Goal: Task Accomplishment & Management: Use online tool/utility

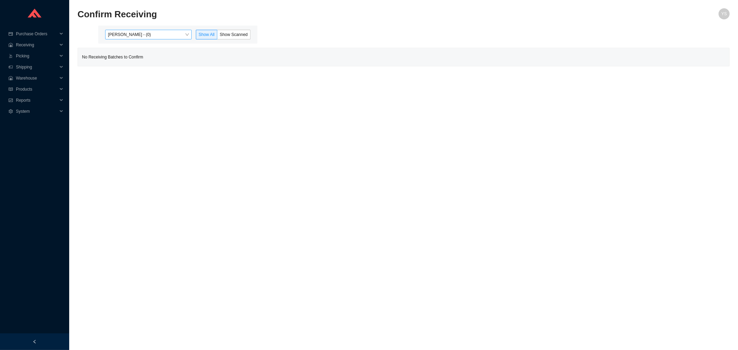
click at [152, 33] on span "[PERSON_NAME] - (0)" at bounding box center [148, 34] width 81 height 9
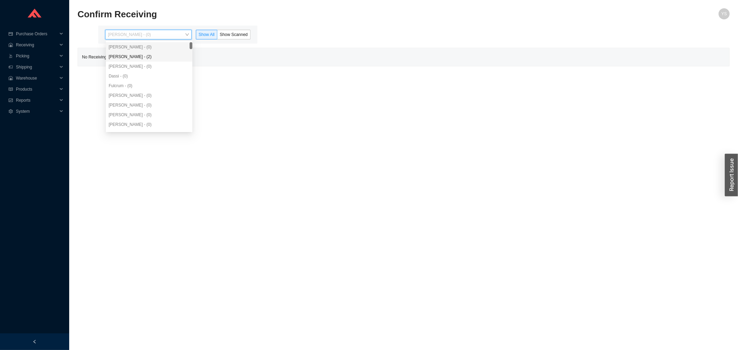
click at [144, 59] on div "[PERSON_NAME] - (2)" at bounding box center [149, 57] width 81 height 6
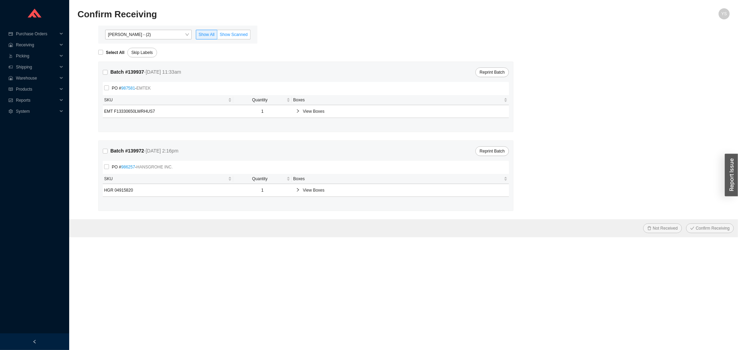
click at [237, 33] on span "Show Scanned" at bounding box center [234, 34] width 28 height 5
click at [217, 36] on input "Show Scanned" at bounding box center [217, 36] width 0 height 0
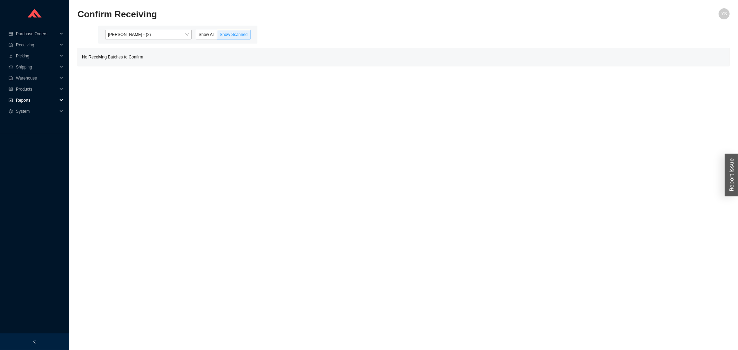
click at [38, 98] on span "Reports" at bounding box center [37, 100] width 42 height 11
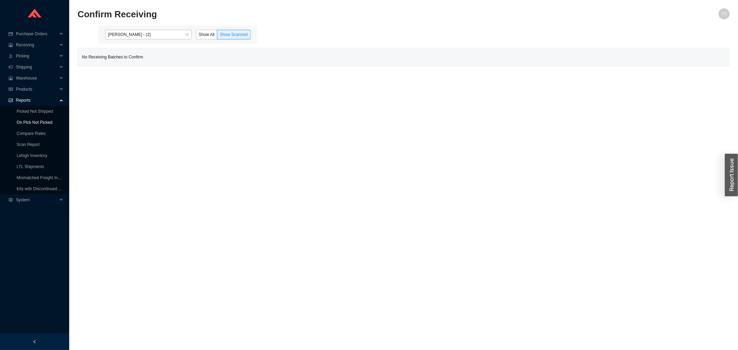
click at [36, 125] on link "On Pick Not Picked" at bounding box center [35, 122] width 36 height 5
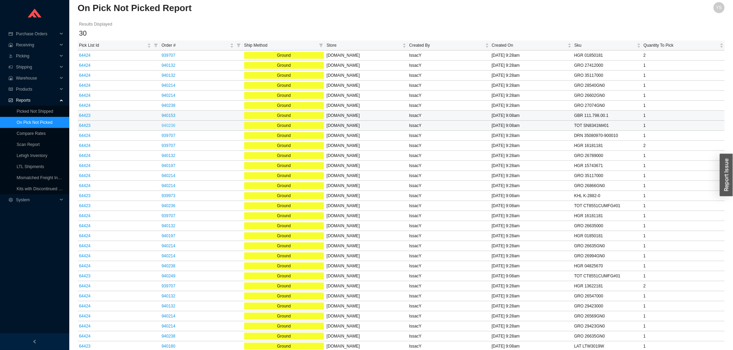
scroll to position [8, 0]
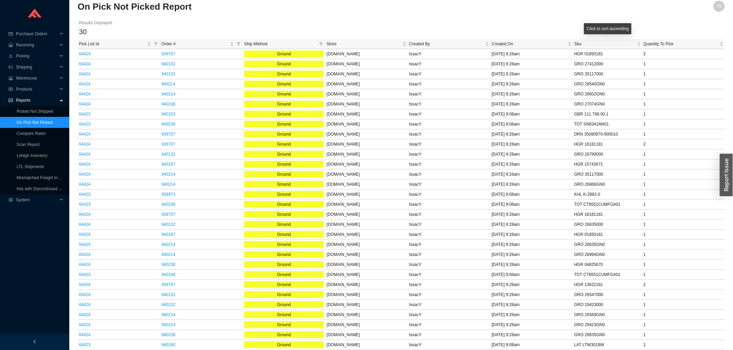
click at [594, 32] on div "Click to sort ascending" at bounding box center [607, 28] width 47 height 11
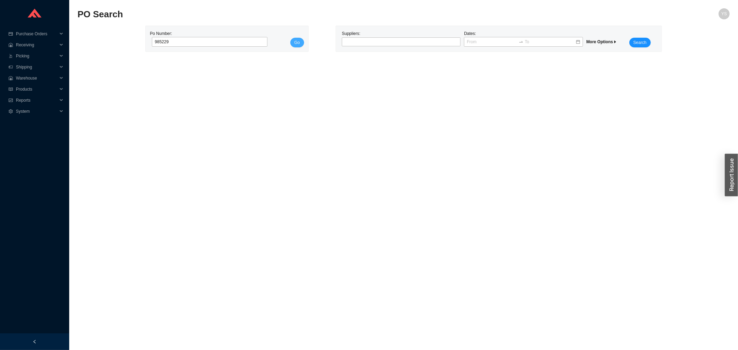
type input "985229"
click at [294, 44] on button "Go" at bounding box center [297, 43] width 14 height 10
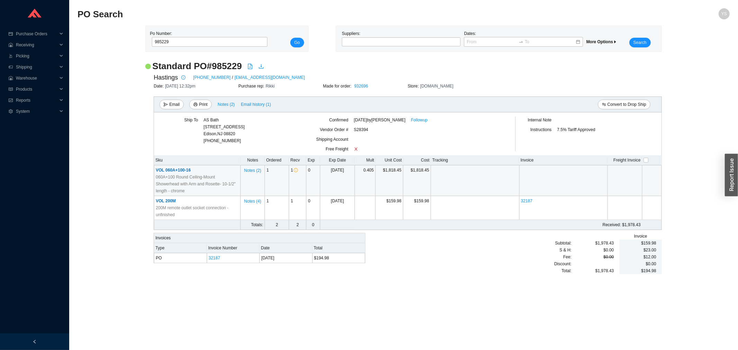
click at [179, 165] on td "VOL 060A+100-16 060A+100 Round Ceiling-Mount Showerhead with Arm and Rosette- 1…" at bounding box center [197, 180] width 87 height 31
click at [181, 171] on span "VOL 060A+100-16" at bounding box center [173, 170] width 35 height 5
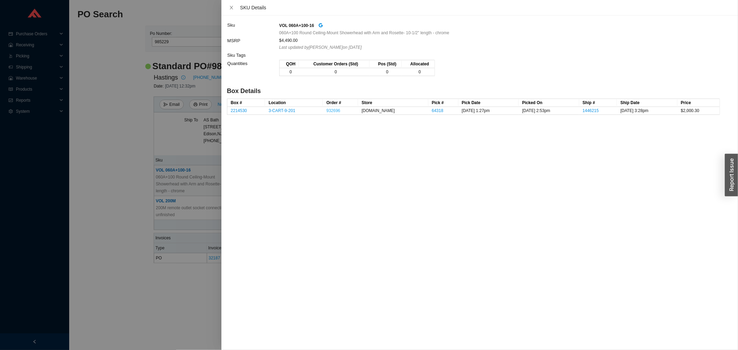
click at [340, 110] on link "932696" at bounding box center [333, 110] width 14 height 5
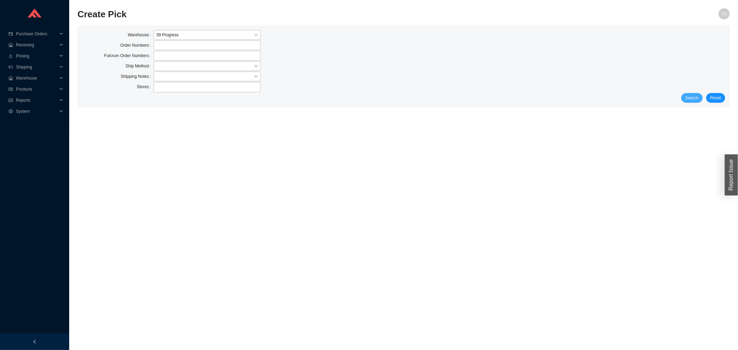
click at [693, 99] on span "Search" at bounding box center [692, 98] width 13 height 7
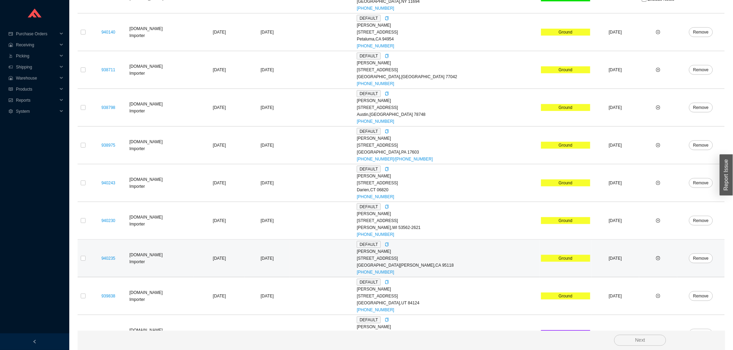
scroll to position [261, 0]
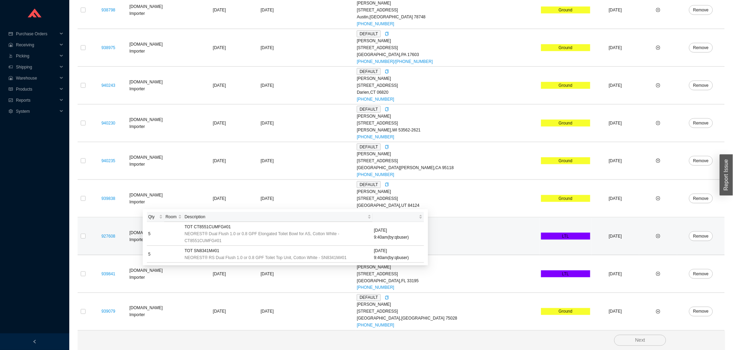
click at [88, 236] on tr "927608 QualityBath.com Importer 9/15/2025 09/16/2025 DEFAULT Mandy Liu 13829 No…" at bounding box center [401, 237] width 647 height 38
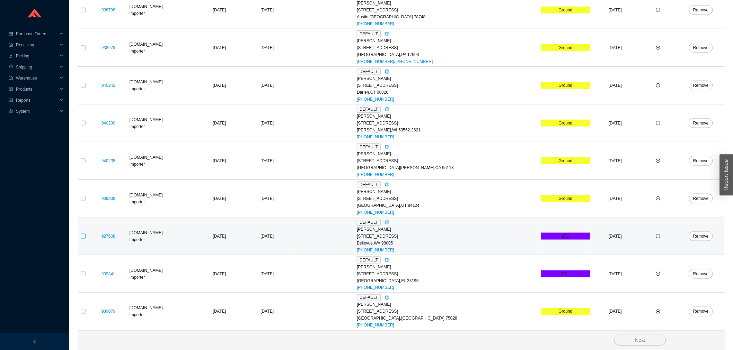
click at [83, 236] on input "checkbox" at bounding box center [83, 236] width 5 height 5
checkbox input "true"
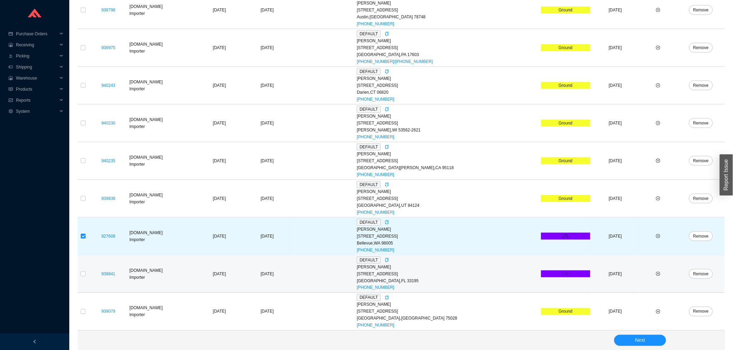
click at [78, 275] on td at bounding box center [83, 274] width 11 height 38
click at [85, 275] on input "checkbox" at bounding box center [83, 274] width 5 height 5
checkbox input "true"
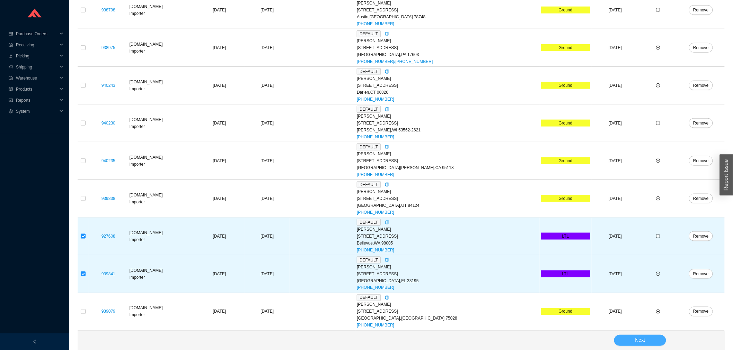
click at [623, 340] on button "Next" at bounding box center [640, 340] width 52 height 11
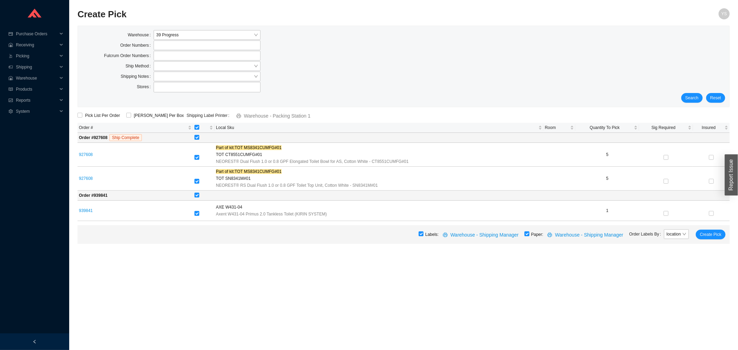
click at [530, 235] on input "checkbox" at bounding box center [527, 234] width 5 height 5
checkbox input "false"
click at [714, 234] on span "Create Pick" at bounding box center [710, 234] width 21 height 7
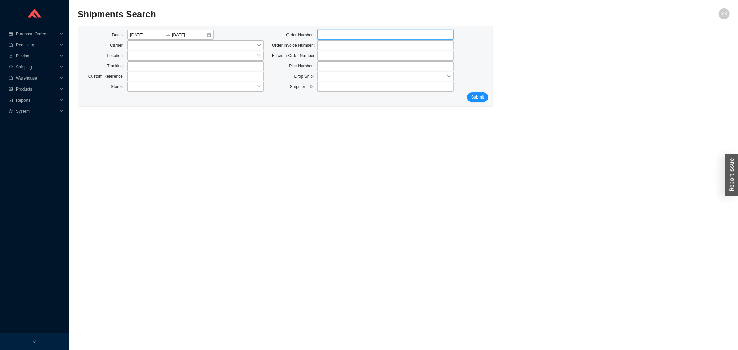
click at [338, 37] on input "tel" at bounding box center [385, 35] width 136 height 10
type input "933290"
click at [476, 98] on span "Submit" at bounding box center [478, 97] width 13 height 7
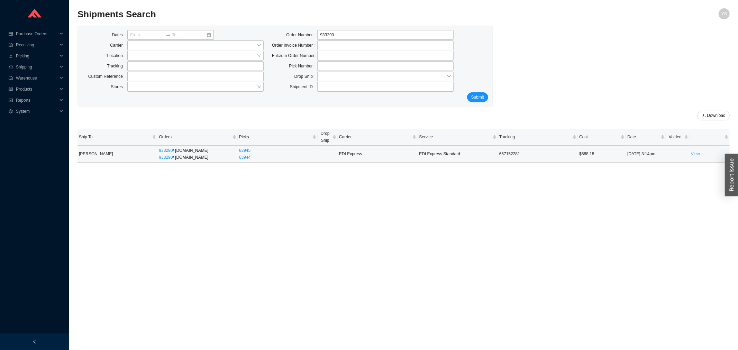
click at [695, 152] on link "View" at bounding box center [695, 154] width 9 height 5
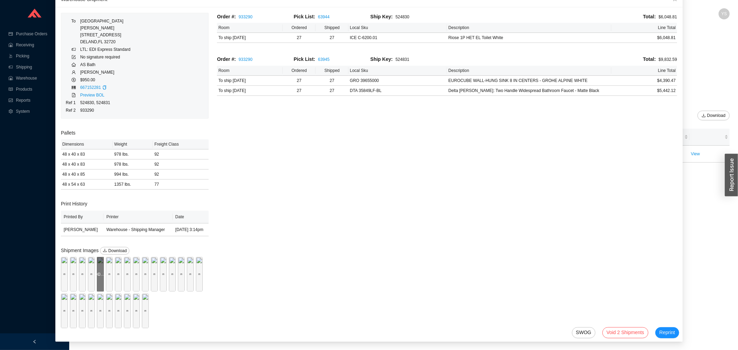
scroll to position [38, 0]
click at [68, 256] on div "Preview" at bounding box center [64, 273] width 7 height 35
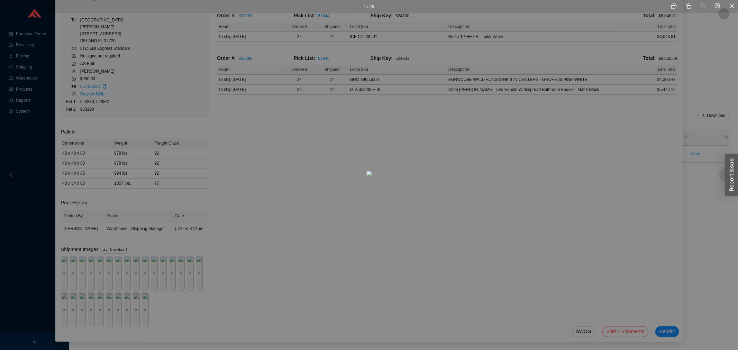
click at [722, 174] on div at bounding box center [727, 175] width 15 height 15
click at [711, 180] on div "2 / 26" at bounding box center [369, 175] width 738 height 350
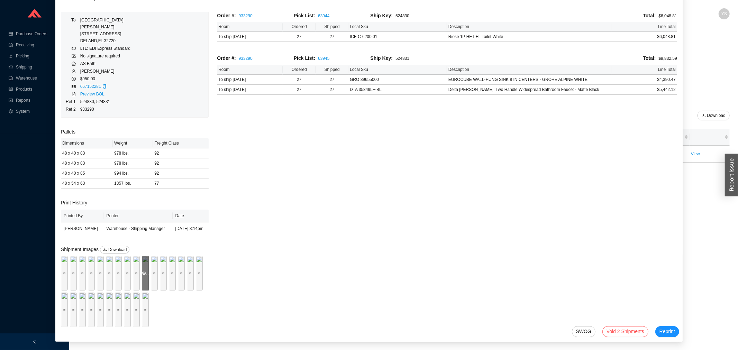
click at [142, 266] on div "Preview" at bounding box center [145, 273] width 7 height 35
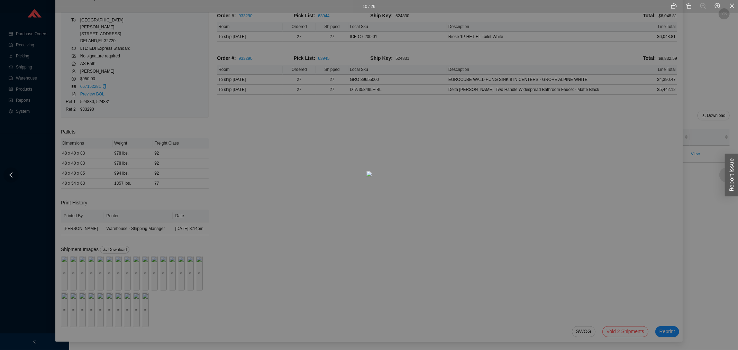
click at [725, 176] on icon "right" at bounding box center [727, 175] width 6 height 6
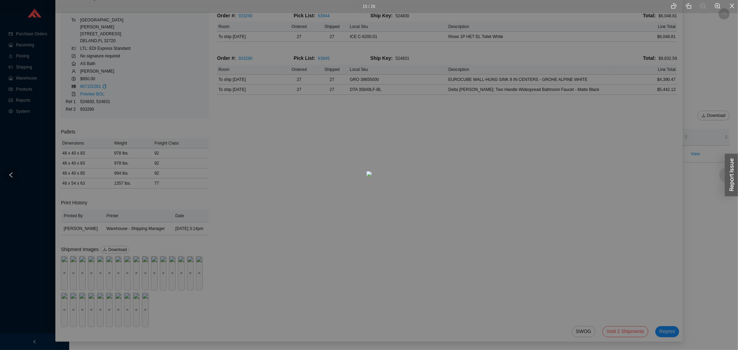
click at [725, 176] on icon "right" at bounding box center [727, 175] width 6 height 6
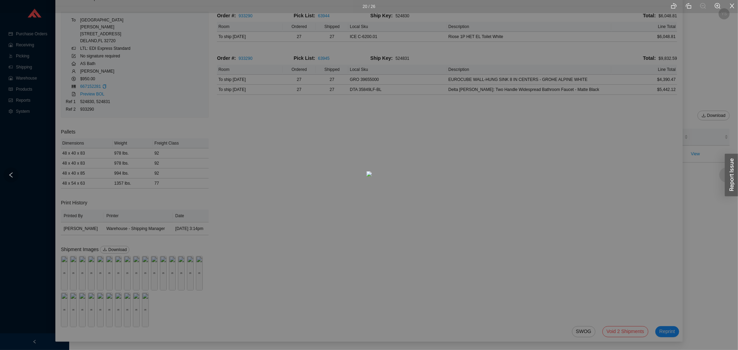
click at [725, 176] on icon "right" at bounding box center [727, 175] width 6 height 6
click at [10, 172] on icon "left" at bounding box center [11, 175] width 6 height 6
click at [721, 174] on div at bounding box center [727, 175] width 15 height 15
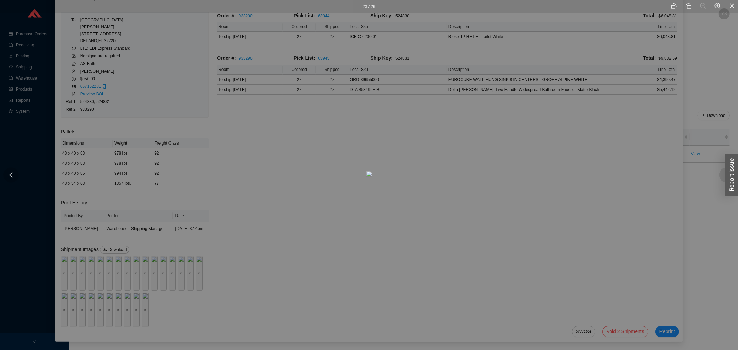
click at [12, 176] on icon "left" at bounding box center [11, 175] width 6 height 6
click at [13, 172] on icon "left" at bounding box center [11, 175] width 6 height 6
drag, startPoint x: 348, startPoint y: 105, endPoint x: 345, endPoint y: 142, distance: 36.8
click at [364, 208] on img at bounding box center [367, 211] width 6 height 6
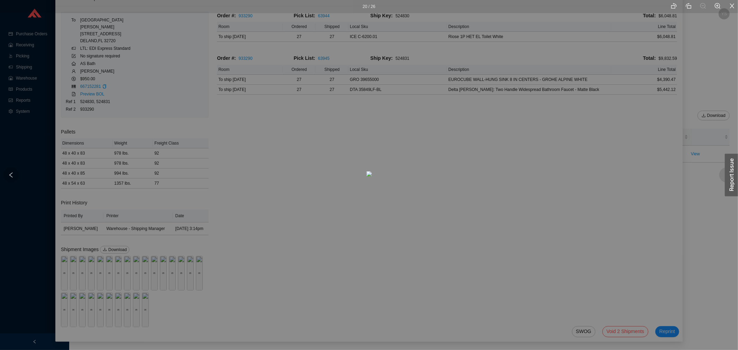
click at [728, 171] on div "button" at bounding box center [731, 175] width 13 height 43
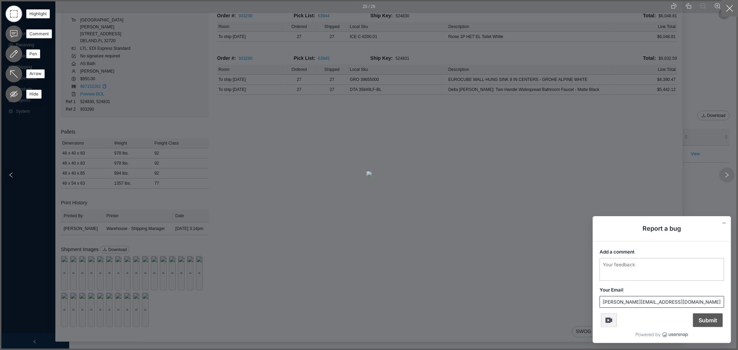
click at [724, 8] on button "button" at bounding box center [730, 8] width 17 height 17
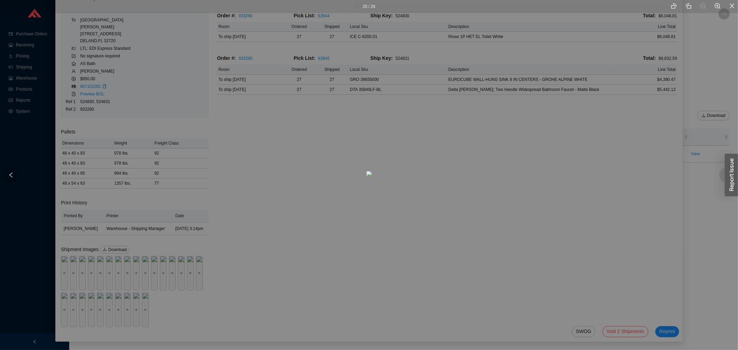
click at [720, 175] on div at bounding box center [727, 175] width 15 height 15
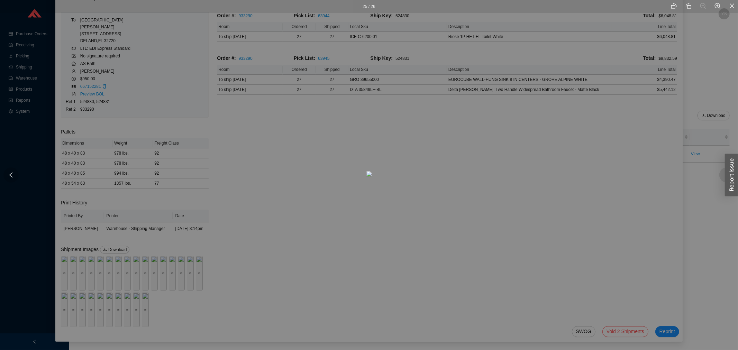
click at [720, 175] on div at bounding box center [727, 175] width 15 height 15
click at [8, 175] on icon "left" at bounding box center [11, 175] width 6 height 6
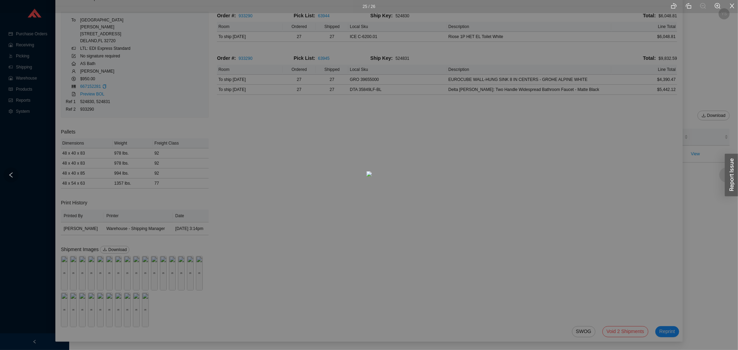
click at [8, 175] on icon "left" at bounding box center [11, 175] width 6 height 6
click at [721, 178] on div at bounding box center [727, 175] width 15 height 15
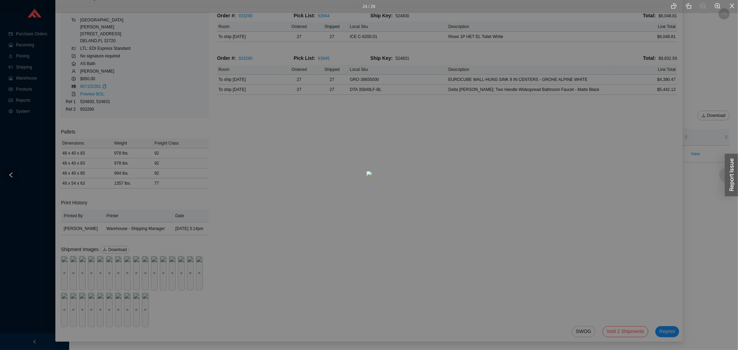
click at [721, 178] on div at bounding box center [727, 175] width 15 height 15
click at [16, 172] on div at bounding box center [10, 175] width 15 height 15
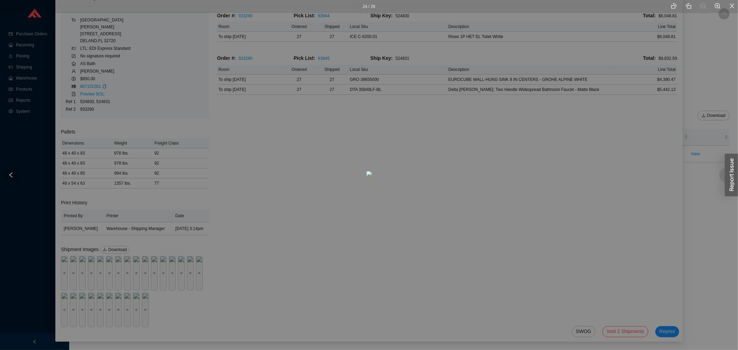
click at [16, 172] on div at bounding box center [10, 175] width 15 height 15
click at [66, 310] on div "22 / 26" at bounding box center [369, 175] width 738 height 350
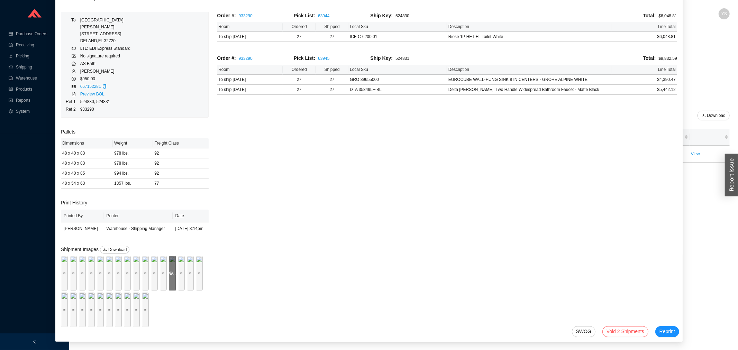
click at [169, 291] on div "Preview" at bounding box center [172, 273] width 7 height 35
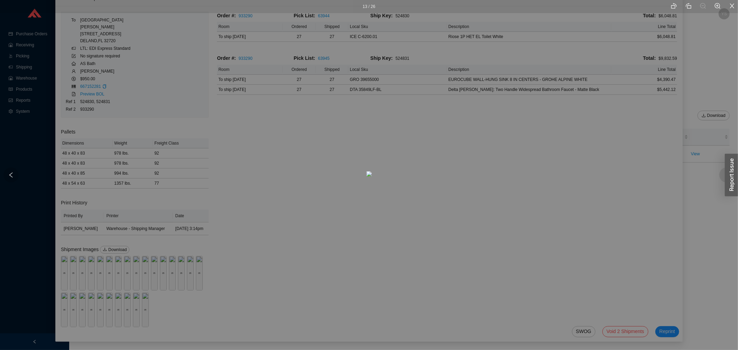
click at [721, 176] on div at bounding box center [727, 175] width 15 height 15
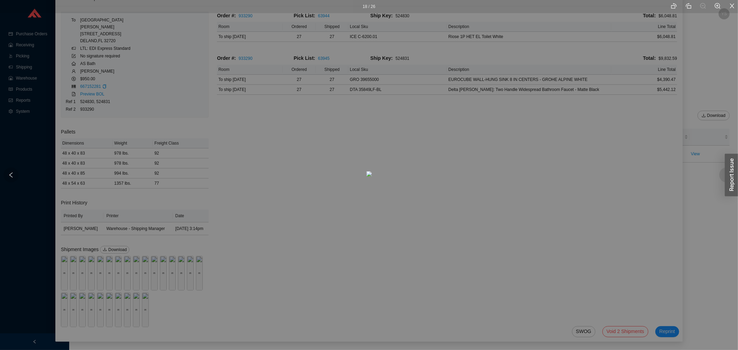
click at [721, 176] on div at bounding box center [727, 175] width 15 height 15
drag, startPoint x: 394, startPoint y: 99, endPoint x: 395, endPoint y: 138, distance: 39.1
click at [373, 204] on img at bounding box center [371, 207] width 6 height 6
drag, startPoint x: 312, startPoint y: 73, endPoint x: 330, endPoint y: 163, distance: 91.9
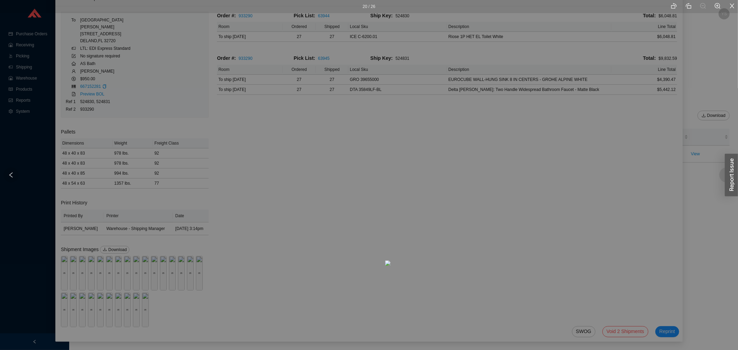
click at [385, 261] on img at bounding box center [388, 264] width 6 height 6
click at [721, 177] on div at bounding box center [727, 175] width 15 height 15
click at [372, 171] on img at bounding box center [370, 174] width 6 height 6
click at [224, 127] on div "21 / 26" at bounding box center [369, 175] width 738 height 350
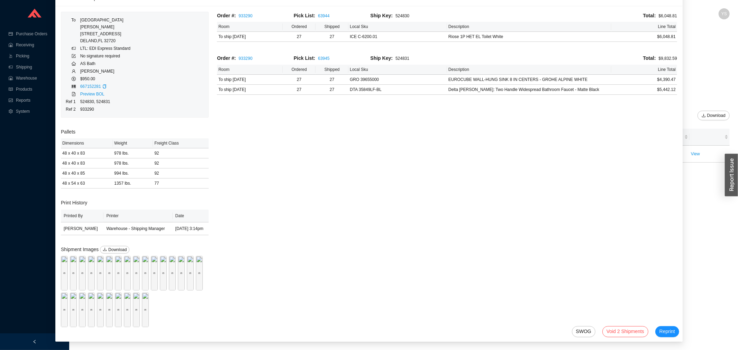
scroll to position [0, 0]
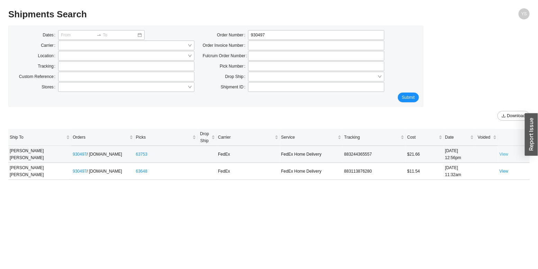
click at [505, 155] on link "View" at bounding box center [504, 154] width 9 height 5
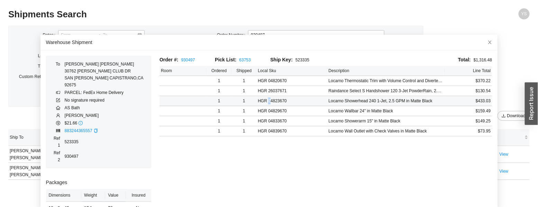
click at [264, 99] on td "HGR 04823670" at bounding box center [292, 101] width 71 height 10
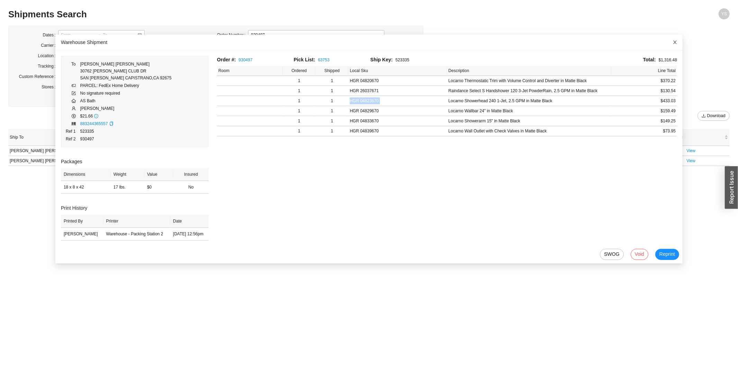
click at [538, 45] on span "Close" at bounding box center [675, 42] width 15 height 15
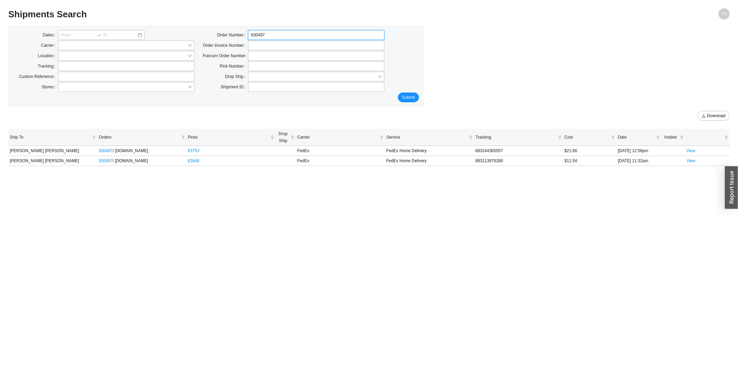
click at [258, 38] on input "930497" at bounding box center [316, 35] width 136 height 10
type input "2"
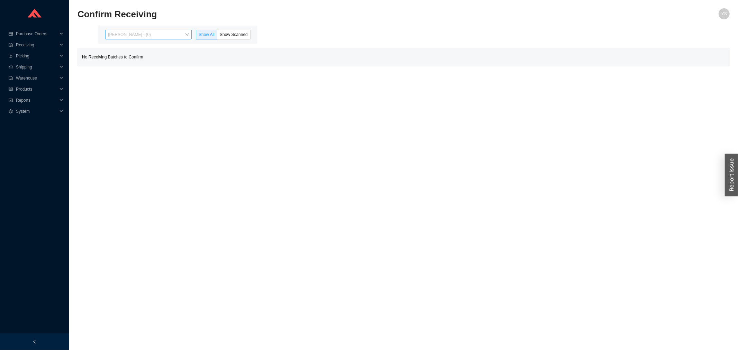
click at [126, 30] on span "[PERSON_NAME] - (0)" at bounding box center [148, 34] width 81 height 9
click at [131, 56] on div "[PERSON_NAME] - (4)" at bounding box center [149, 57] width 81 height 6
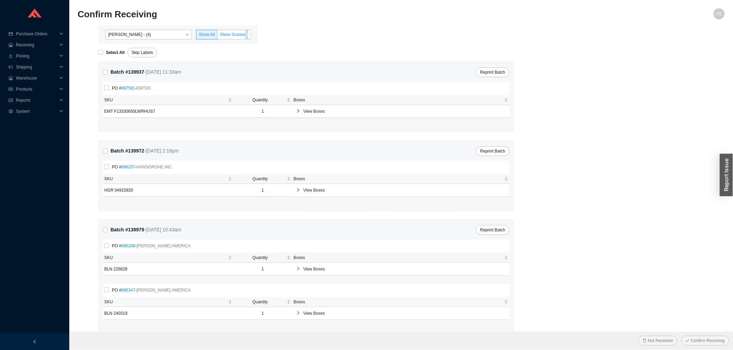
click at [246, 33] on span "Show Scanned" at bounding box center [234, 34] width 28 height 5
click at [241, 34] on span "Show Scanned" at bounding box center [234, 34] width 28 height 5
click at [217, 36] on input "Show Scanned" at bounding box center [217, 36] width 0 height 0
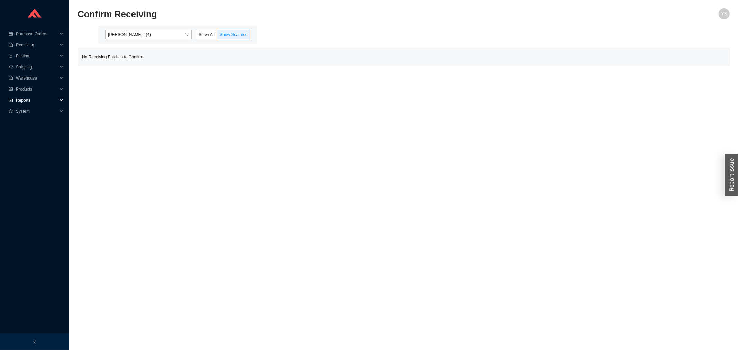
click at [15, 98] on div "Reports" at bounding box center [34, 100] width 69 height 11
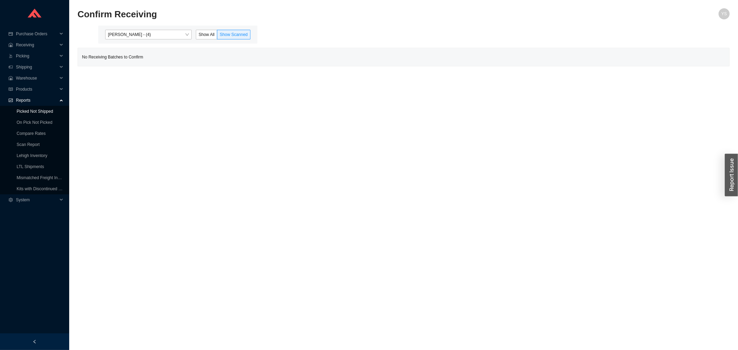
click at [30, 114] on link "Picked Not Shipped" at bounding box center [35, 111] width 36 height 5
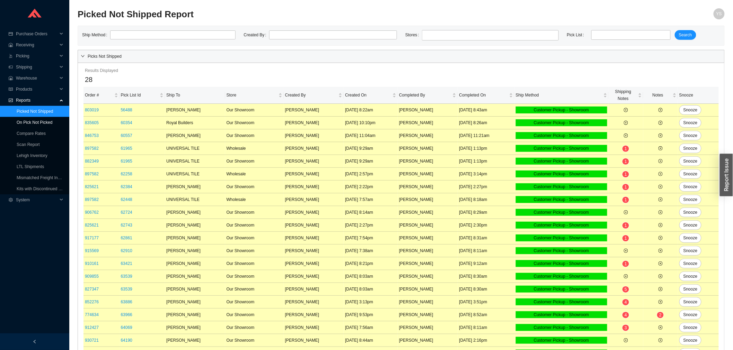
click at [33, 122] on link "On Pick Not Picked" at bounding box center [35, 122] width 36 height 5
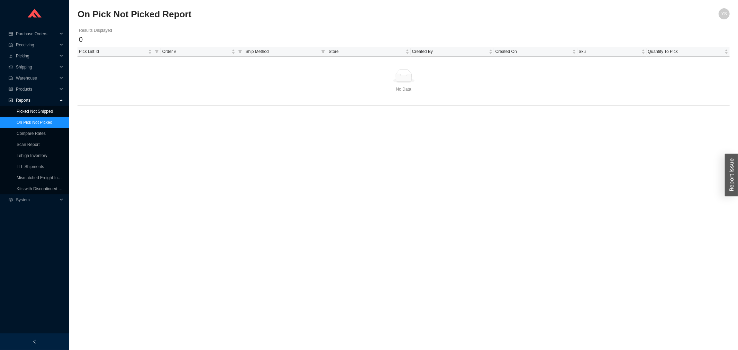
click at [53, 109] on link "Picked Not Shipped" at bounding box center [35, 111] width 36 height 5
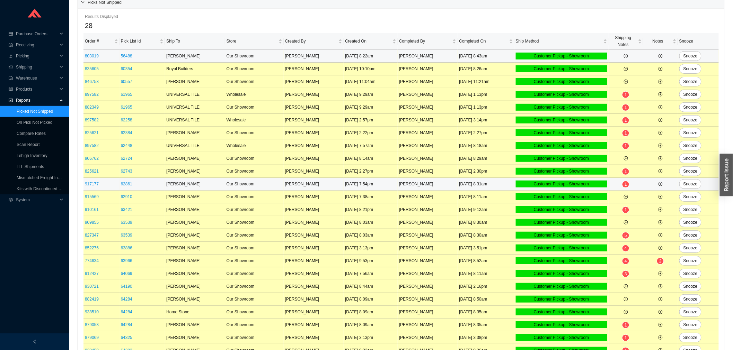
scroll to position [129, 0]
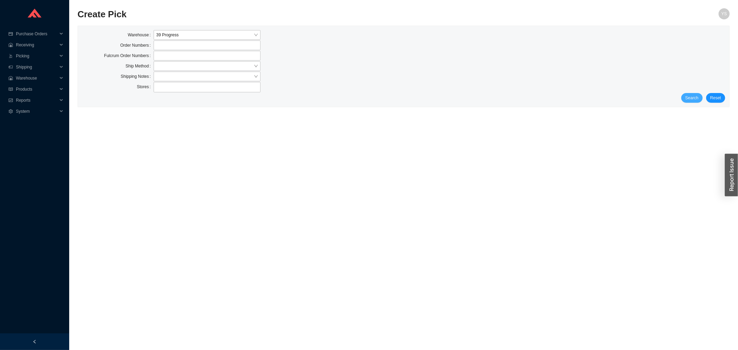
click at [688, 101] on span "Search" at bounding box center [692, 98] width 13 height 7
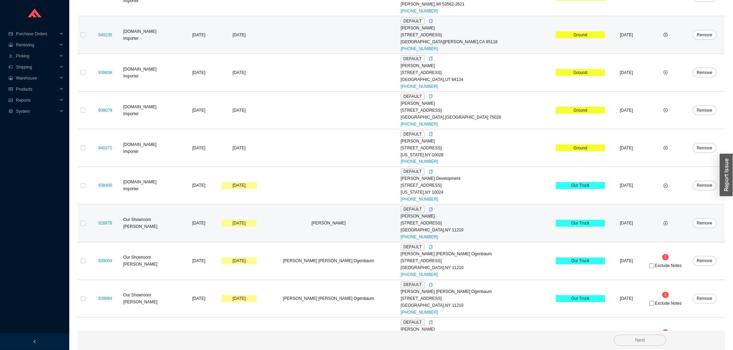
scroll to position [451, 0]
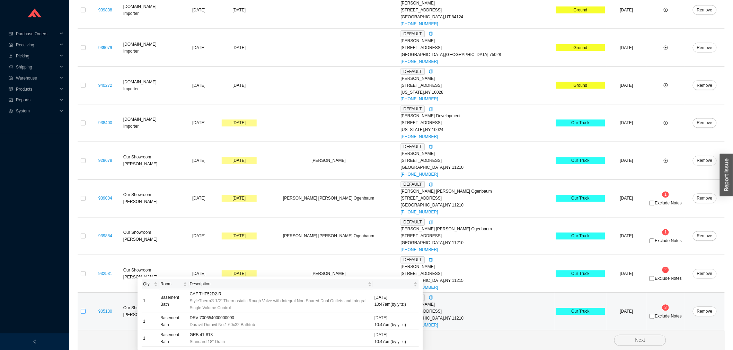
click at [82, 310] on input "checkbox" at bounding box center [83, 311] width 5 height 5
checkbox input "true"
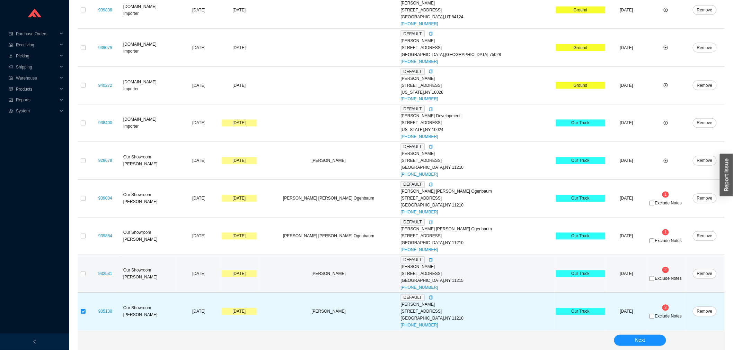
click at [87, 272] on td at bounding box center [83, 274] width 11 height 38
click at [81, 271] on label at bounding box center [83, 274] width 5 height 7
click at [81, 272] on input "checkbox" at bounding box center [83, 274] width 5 height 5
checkbox input "true"
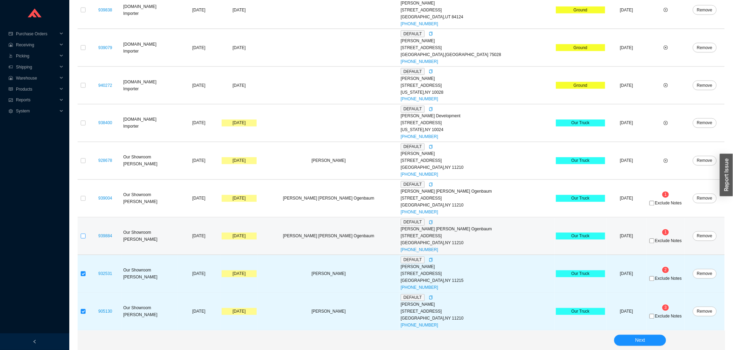
click at [84, 236] on input "checkbox" at bounding box center [83, 236] width 5 height 5
checkbox input "true"
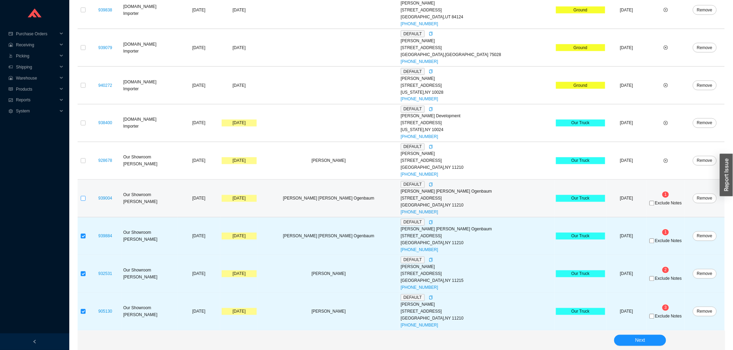
click at [84, 199] on input "checkbox" at bounding box center [83, 198] width 5 height 5
checkbox input "true"
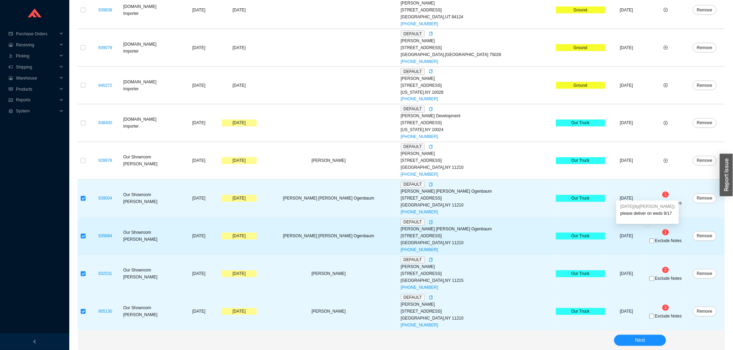
click at [655, 240] on span "Exclude Notes" at bounding box center [668, 241] width 27 height 4
click at [649, 240] on input "Exclude Notes" at bounding box center [651, 241] width 5 height 5
checkbox input "true"
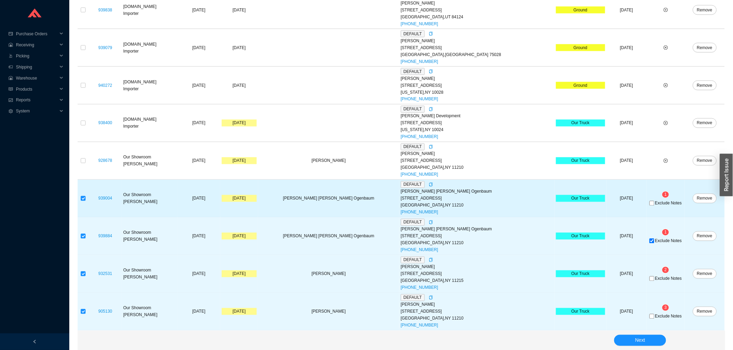
click at [655, 201] on span "Exclude Notes" at bounding box center [668, 203] width 27 height 4
click at [652, 201] on input "Exclude Notes" at bounding box center [651, 203] width 5 height 5
checkbox input "true"
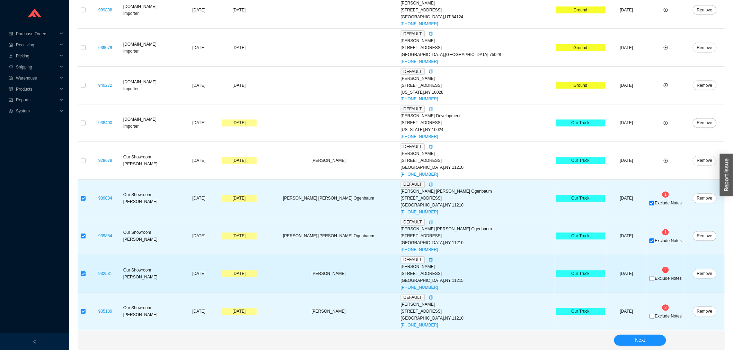
click at [655, 278] on span "Exclude Notes" at bounding box center [668, 279] width 27 height 4
click at [650, 278] on input "Exclude Notes" at bounding box center [651, 279] width 5 height 5
checkbox input "true"
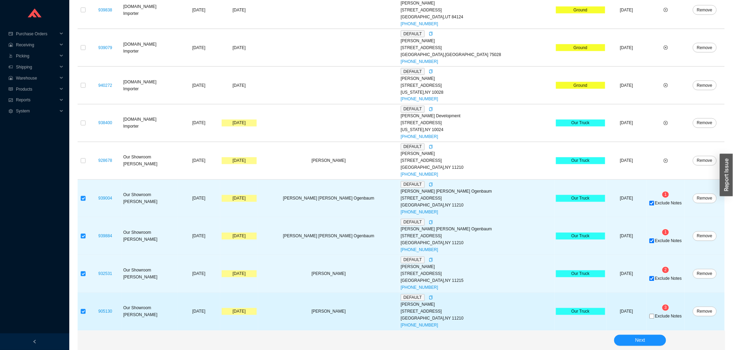
click at [648, 313] on div "Exclude Notes" at bounding box center [665, 316] width 35 height 7
click at [655, 315] on span "Exclude Notes" at bounding box center [668, 317] width 27 height 4
click at [648, 315] on div "Exclude Notes" at bounding box center [665, 316] width 35 height 7
click at [649, 315] on input "Exclude Notes" at bounding box center [651, 316] width 5 height 5
checkbox input "true"
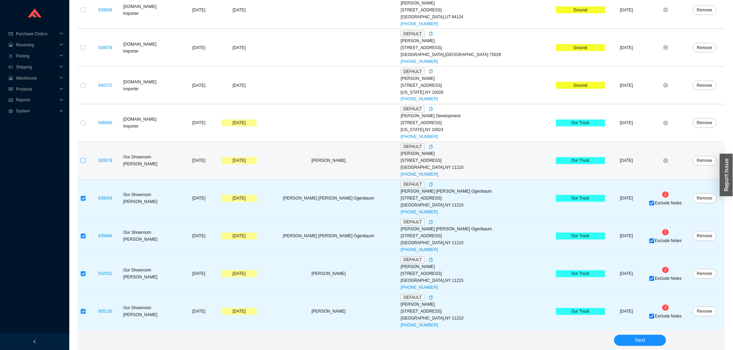
click at [81, 159] on input "checkbox" at bounding box center [83, 161] width 5 height 5
checkbox input "true"
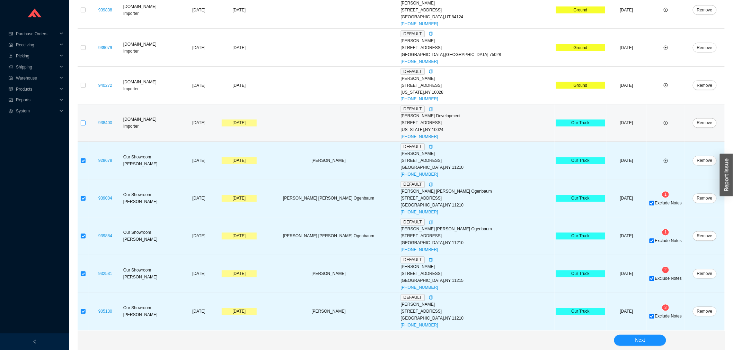
click at [81, 123] on input "checkbox" at bounding box center [83, 123] width 5 height 5
checkbox input "true"
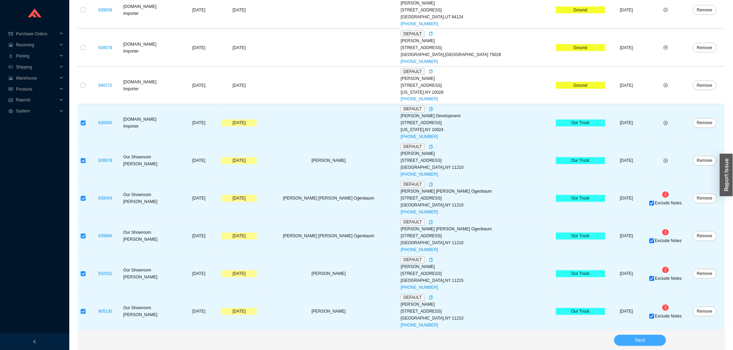
click at [622, 341] on button "Next" at bounding box center [640, 340] width 52 height 11
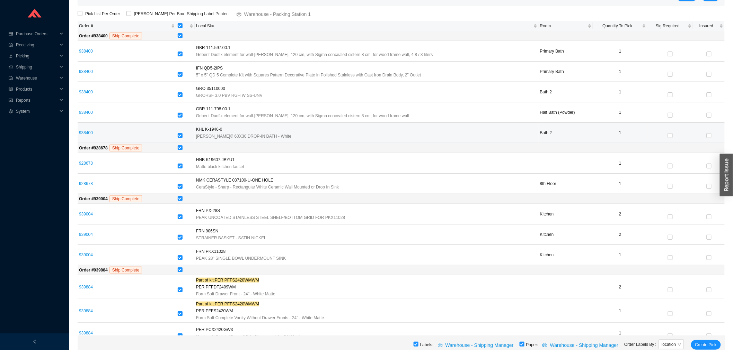
scroll to position [278, 0]
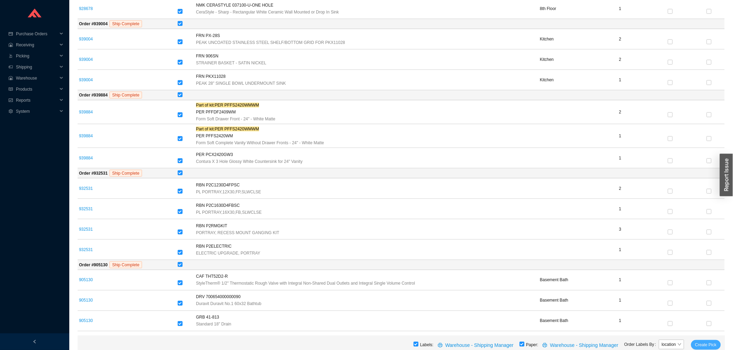
click at [699, 341] on button "Create Pick" at bounding box center [706, 345] width 30 height 10
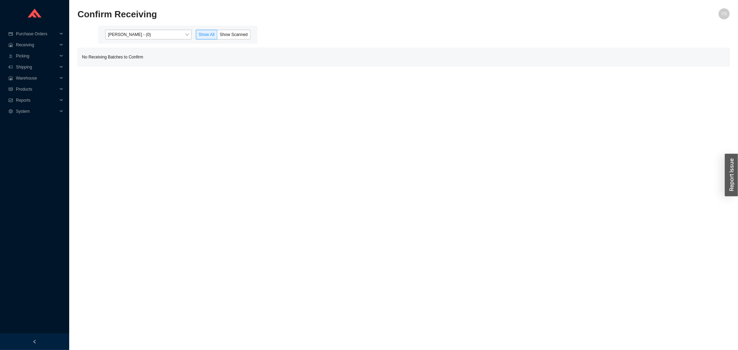
click at [149, 35] on span "[PERSON_NAME] - (0)" at bounding box center [148, 34] width 81 height 9
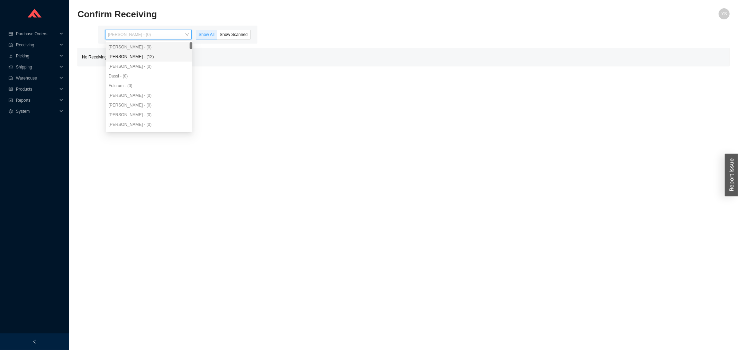
click at [145, 54] on div "[PERSON_NAME] - (12)" at bounding box center [149, 57] width 81 height 6
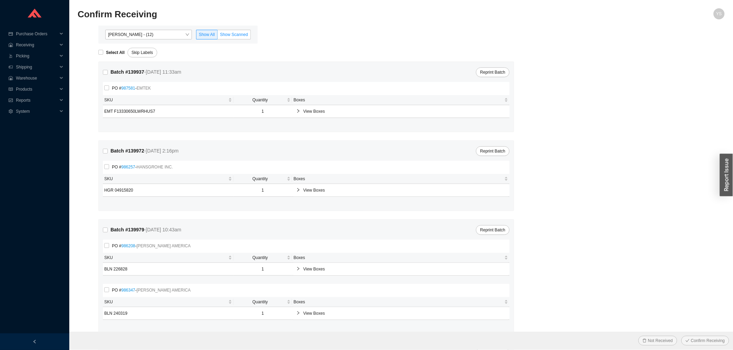
click at [236, 36] on span "Show Scanned" at bounding box center [234, 34] width 28 height 5
click at [217, 36] on input "Show Scanned" at bounding box center [217, 36] width 0 height 0
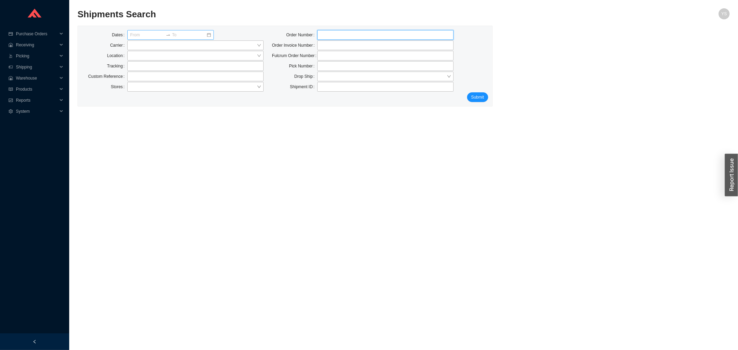
click at [331, 35] on input "tel" at bounding box center [385, 35] width 136 height 10
type input "936810"
click button "Submit" at bounding box center [477, 97] width 21 height 10
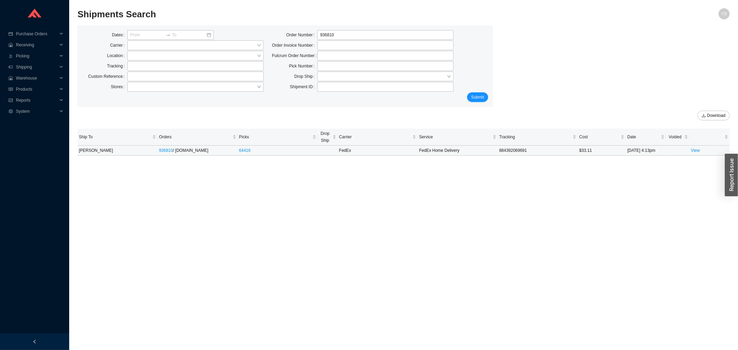
click at [690, 149] on td at bounding box center [678, 151] width 24 height 10
click at [692, 150] on link "View" at bounding box center [695, 150] width 9 height 5
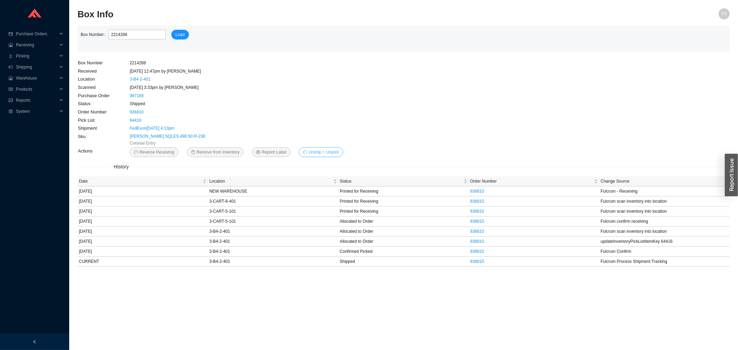
click at [313, 154] on span "Unship + Unpick" at bounding box center [324, 152] width 30 height 7
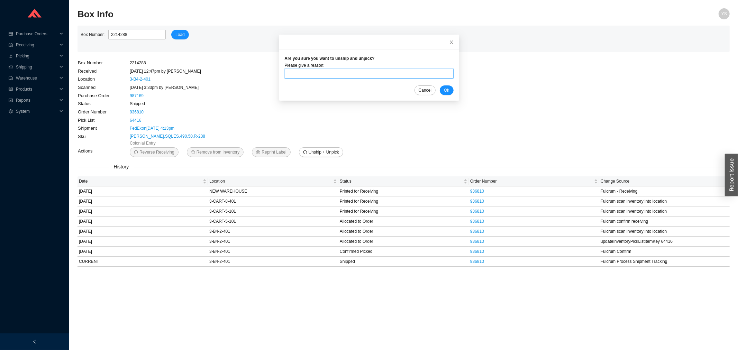
click at [340, 72] on input "text" at bounding box center [369, 74] width 169 height 10
type input "On hold"
click at [441, 89] on button "Ok" at bounding box center [447, 91] width 14 height 10
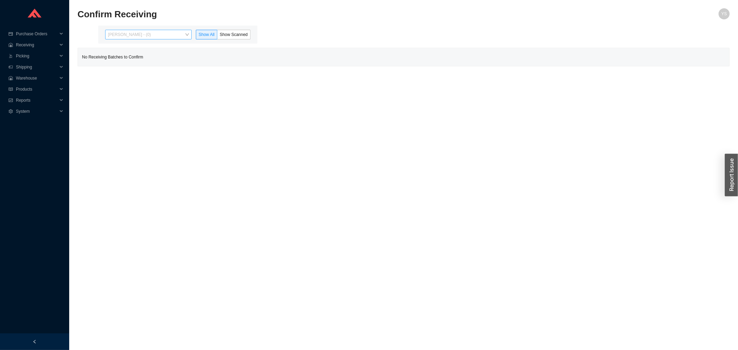
click at [139, 32] on span "[PERSON_NAME] - (0)" at bounding box center [148, 34] width 81 height 9
click at [134, 53] on div "[PERSON_NAME] - (2)" at bounding box center [149, 57] width 87 height 10
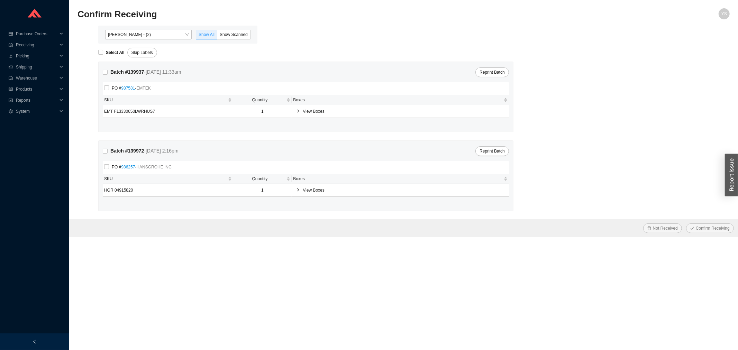
click at [252, 30] on div "Angel Negron - (2) Show All Show Scanned" at bounding box center [177, 35] width 151 height 10
click at [237, 32] on span "Show Scanned" at bounding box center [234, 34] width 28 height 5
click at [217, 36] on input "Show Scanned" at bounding box center [217, 36] width 0 height 0
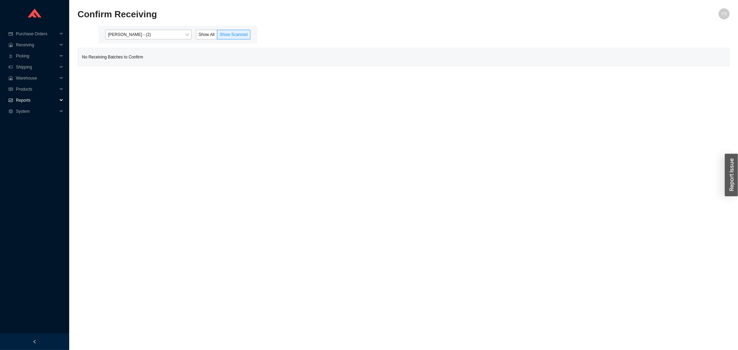
click at [19, 95] on span "Reports" at bounding box center [37, 100] width 42 height 11
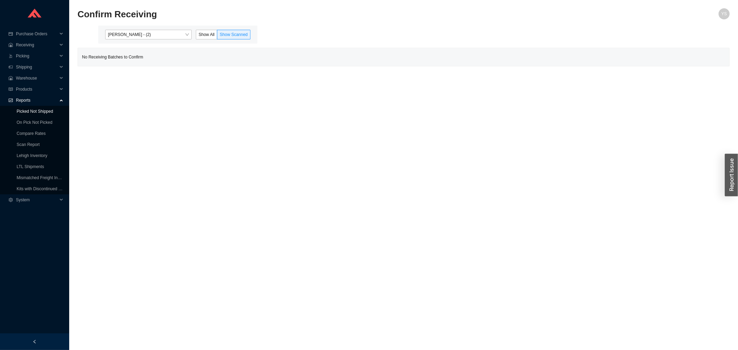
click at [25, 113] on link "Picked Not Shipped" at bounding box center [35, 111] width 36 height 5
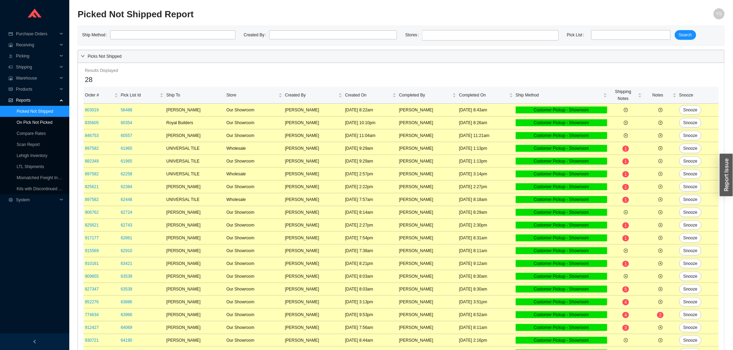
click at [29, 122] on link "On Pick Not Picked" at bounding box center [35, 122] width 36 height 5
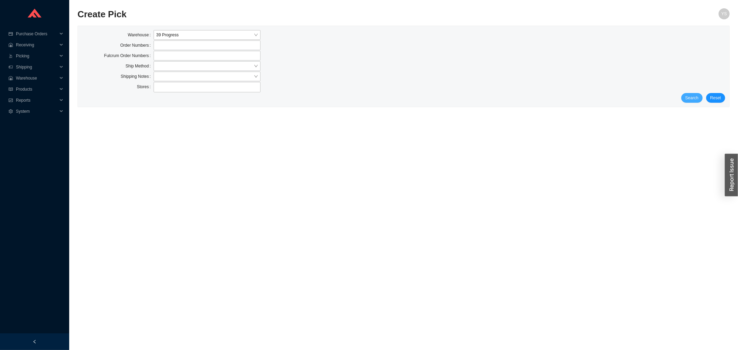
click at [697, 102] on button "Search" at bounding box center [692, 98] width 21 height 10
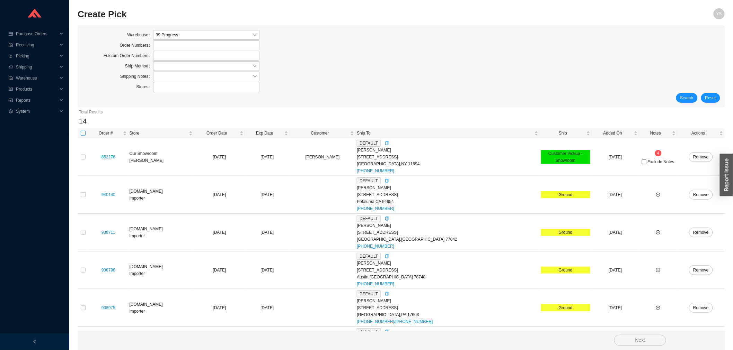
click at [82, 135] on input "checkbox" at bounding box center [83, 133] width 5 height 5
checkbox input "true"
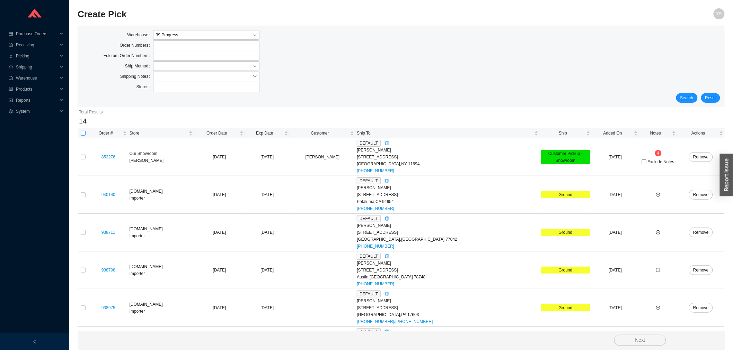
checkbox input "true"
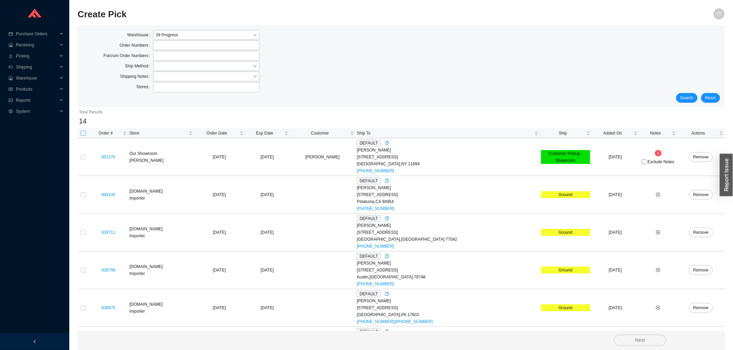
checkbox input "true"
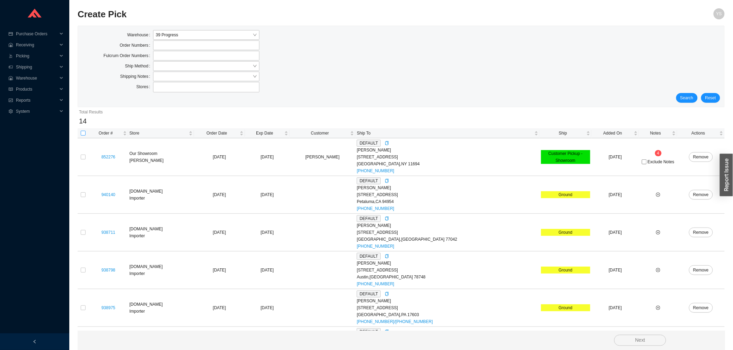
checkbox input "true"
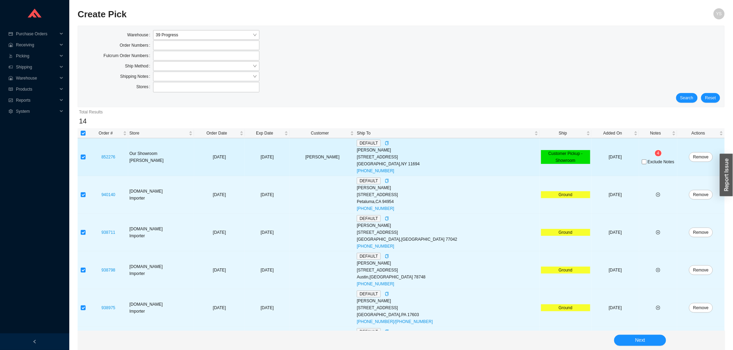
click at [83, 152] on td at bounding box center [83, 157] width 11 height 38
click at [82, 154] on label at bounding box center [83, 157] width 5 height 7
click at [82, 155] on input "checkbox" at bounding box center [83, 157] width 5 height 5
checkbox input "false"
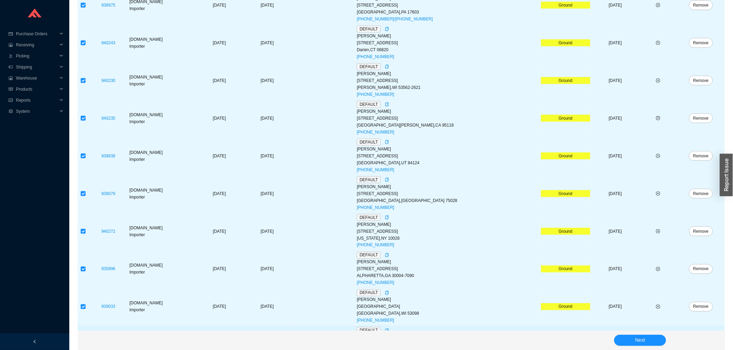
scroll to position [337, 0]
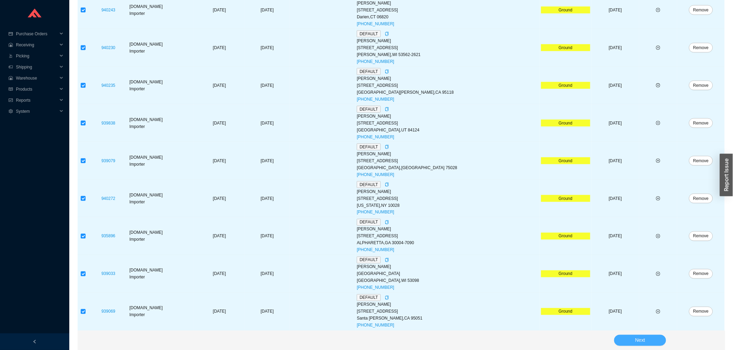
click at [643, 340] on span "Next" at bounding box center [640, 340] width 10 height 8
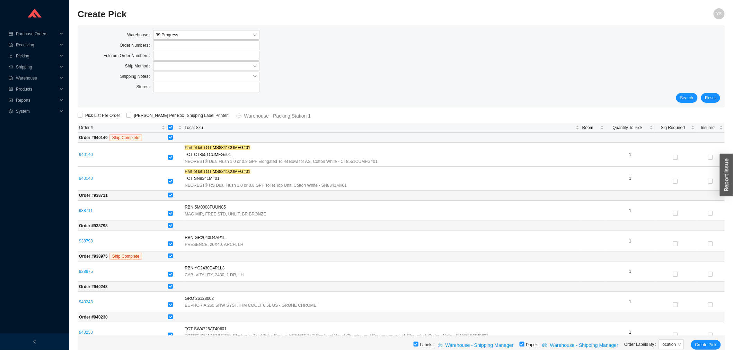
click at [171, 137] on input "checkbox" at bounding box center [170, 137] width 5 height 5
checkbox input "false"
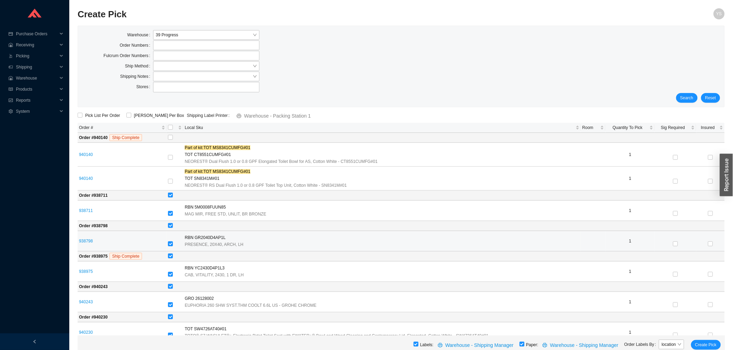
click at [173, 246] on input "checkbox" at bounding box center [170, 244] width 5 height 5
checkbox input "false"
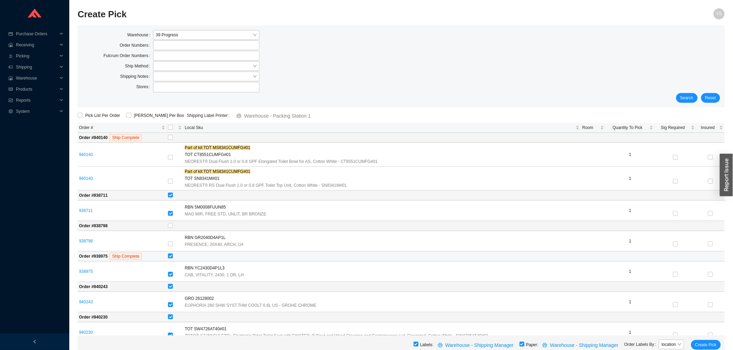
click at [172, 261] on td at bounding box center [446, 257] width 558 height 10
click at [171, 257] on input "checkbox" at bounding box center [170, 256] width 5 height 5
checkbox input "false"
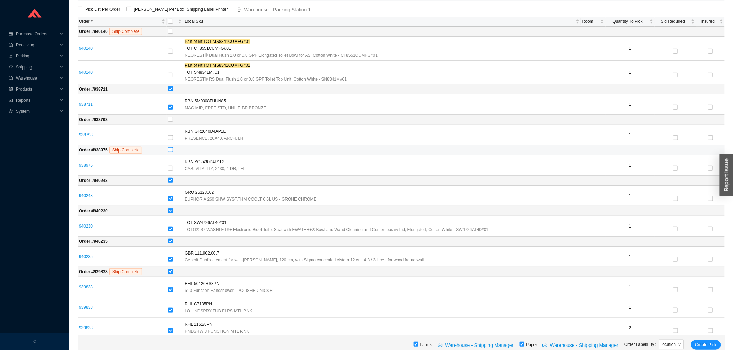
scroll to position [115, 0]
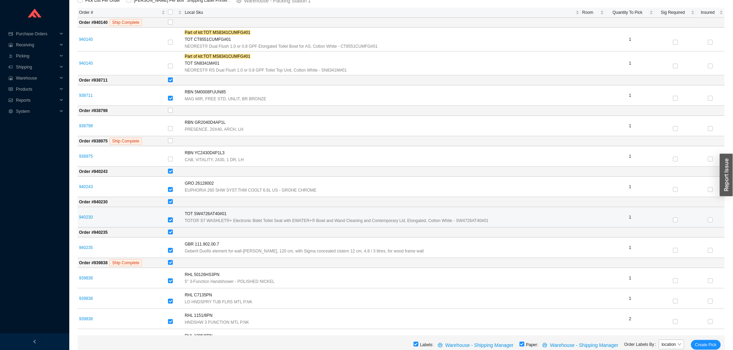
click at [172, 224] on label at bounding box center [170, 220] width 5 height 7
click at [172, 223] on input "checkbox" at bounding box center [170, 220] width 5 height 5
checkbox input "false"
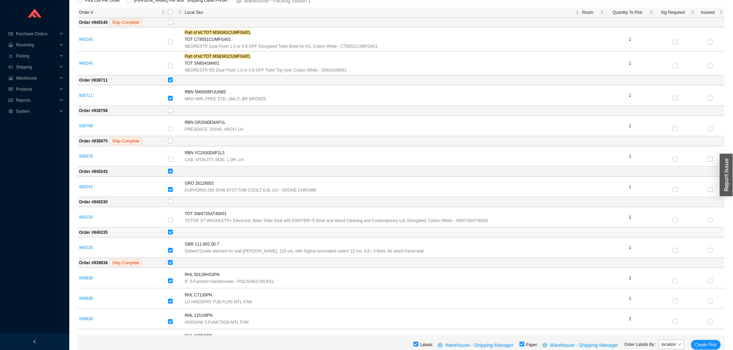
click at [171, 237] on td at bounding box center [446, 233] width 558 height 10
click at [171, 233] on input "checkbox" at bounding box center [170, 232] width 5 height 5
checkbox input "false"
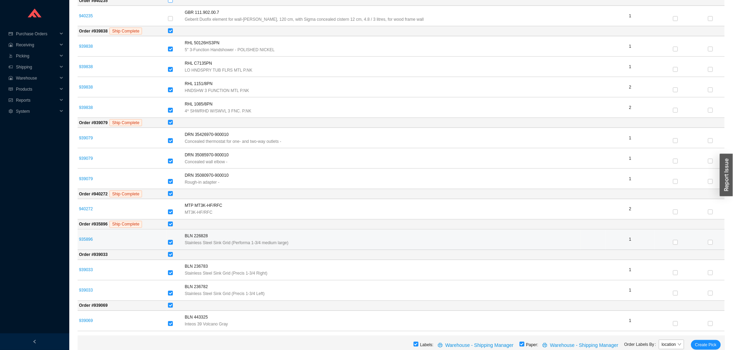
scroll to position [349, 0]
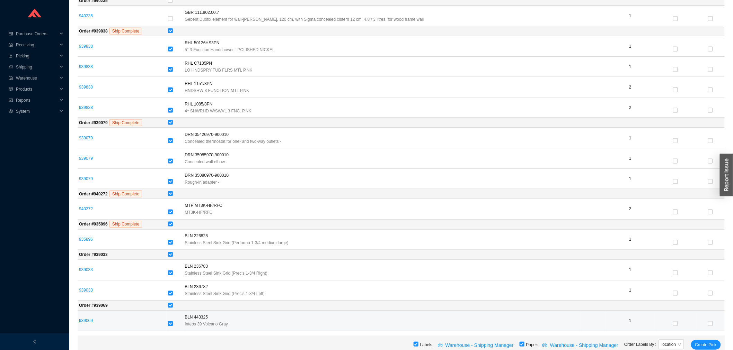
click at [172, 324] on input "checkbox" at bounding box center [170, 324] width 5 height 5
checkbox input "false"
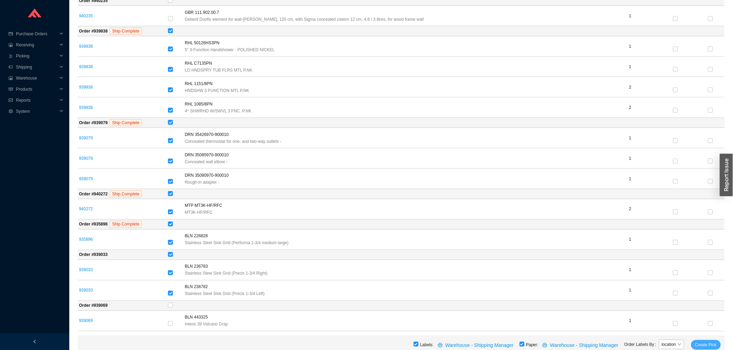
click at [697, 345] on span "Create Pick" at bounding box center [705, 345] width 21 height 7
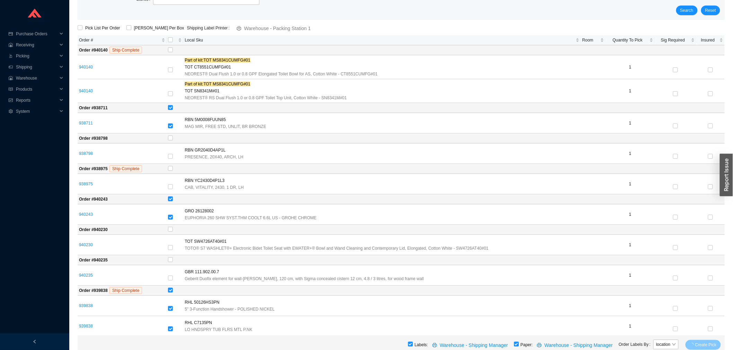
scroll to position [0, 0]
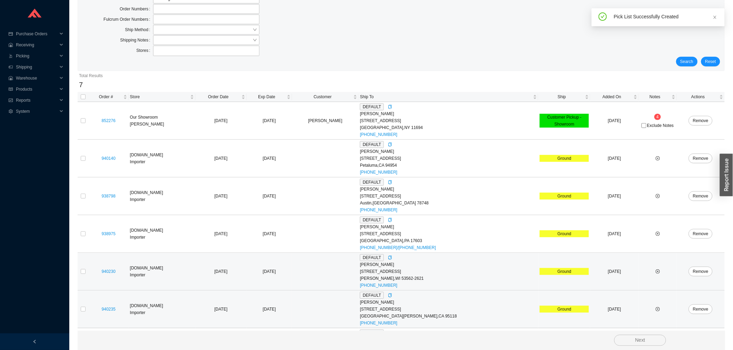
scroll to position [73, 0]
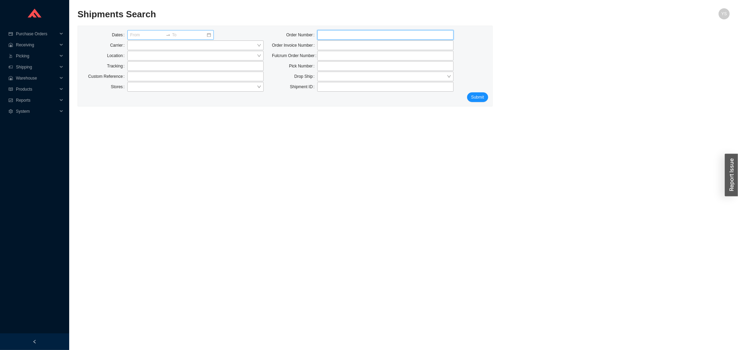
click at [323, 32] on input "tel" at bounding box center [385, 35] width 136 height 10
type input "935033"
click button "Submit" at bounding box center [477, 97] width 21 height 10
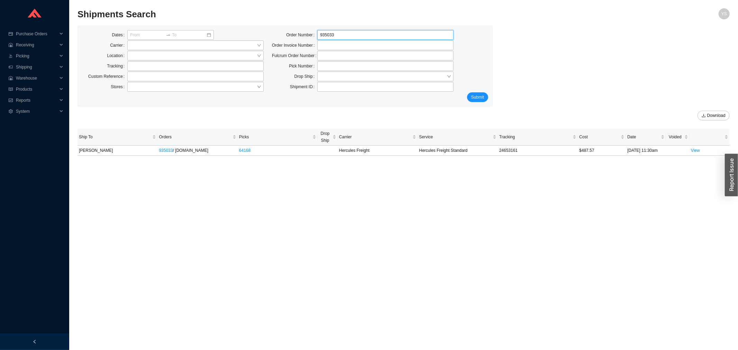
click at [332, 30] on input "935033" at bounding box center [385, 35] width 136 height 10
paste input "08252"
type input "908252"
click button "Submit" at bounding box center [477, 97] width 21 height 10
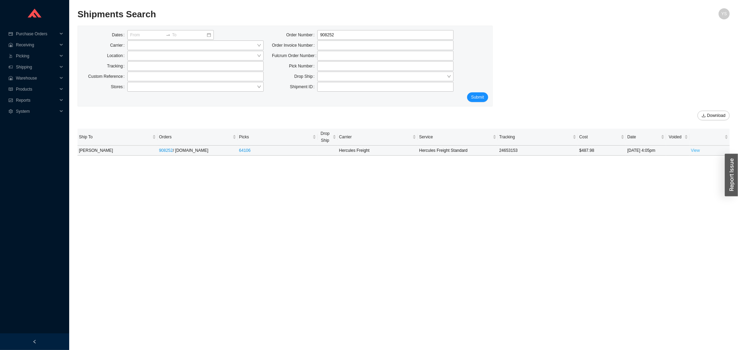
click at [693, 149] on link "View" at bounding box center [695, 150] width 9 height 5
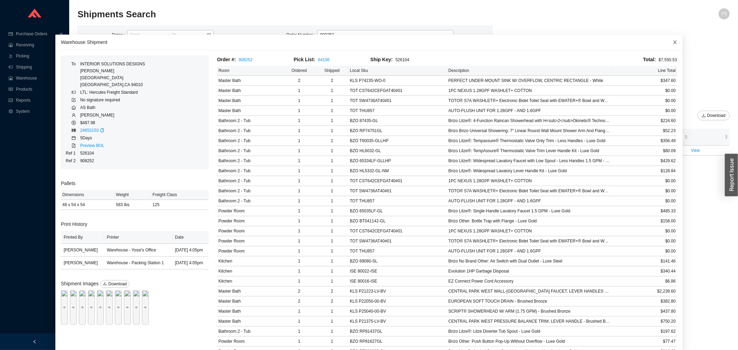
click at [668, 39] on span "Close" at bounding box center [675, 42] width 15 height 15
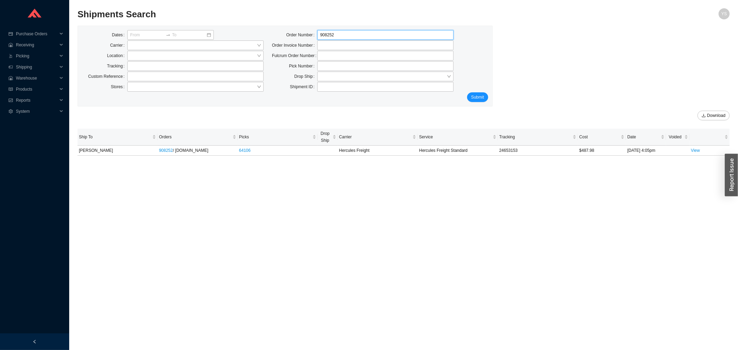
click at [381, 36] on input "908252" at bounding box center [385, 35] width 136 height 10
type input "930442"
click button "Submit" at bounding box center [477, 97] width 21 height 10
click at [341, 25] on div at bounding box center [404, 22] width 653 height 7
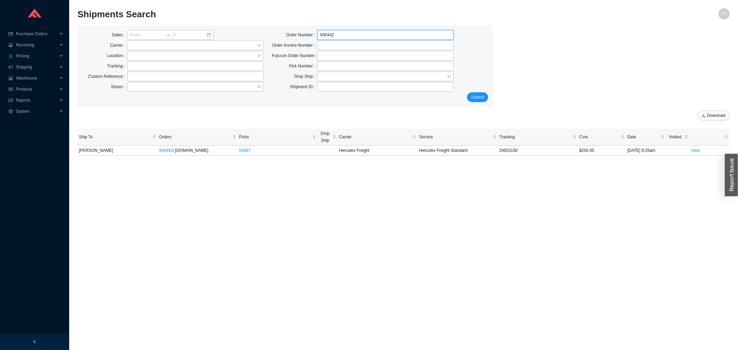
click at [333, 35] on input "930442" at bounding box center [385, 35] width 136 height 10
paste input "853161"
type input "853161"
click button "Submit" at bounding box center [477, 97] width 21 height 10
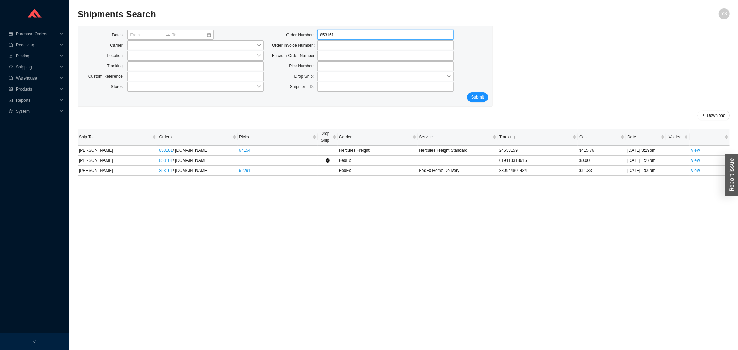
click at [336, 38] on input "853161" at bounding box center [385, 35] width 136 height 10
click at [336, 36] on input "853161" at bounding box center [385, 35] width 136 height 10
paste input "936592"
type input "936592"
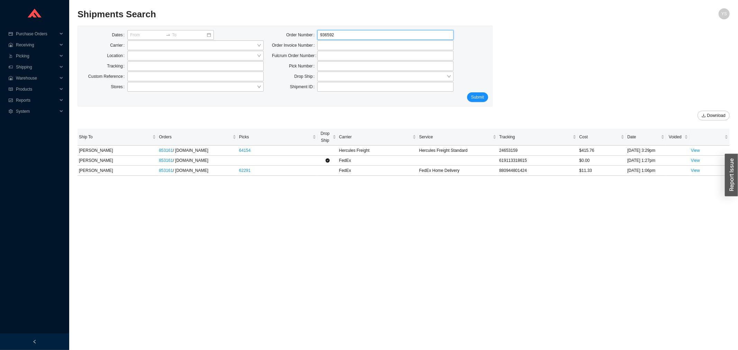
click button "Submit" at bounding box center [477, 97] width 21 height 10
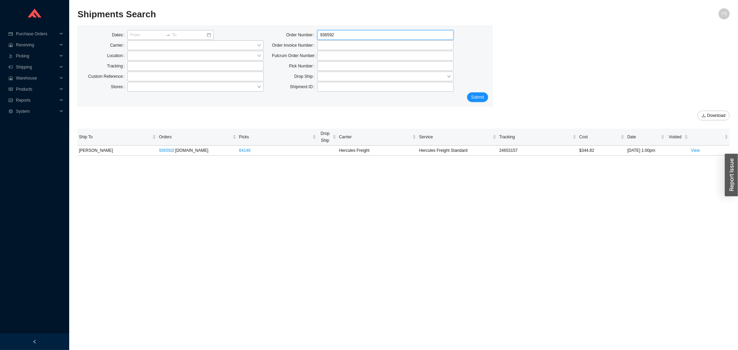
click at [346, 39] on input "936592" at bounding box center [385, 35] width 136 height 10
click at [344, 38] on input "936592" at bounding box center [385, 35] width 136 height 10
paste input "5615"
type input "935615"
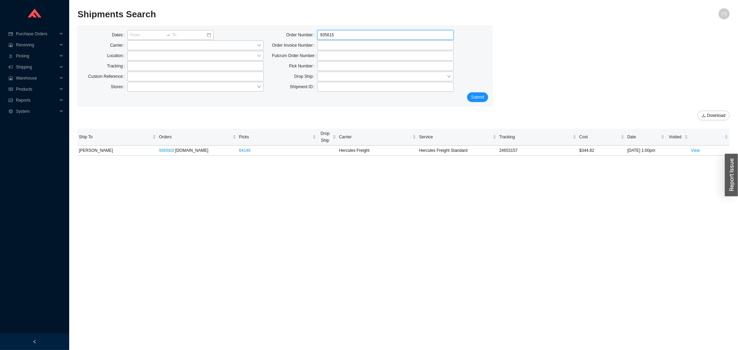
click button "Submit" at bounding box center [477, 97] width 21 height 10
click at [689, 150] on td at bounding box center [678, 151] width 24 height 10
click at [693, 150] on link "View" at bounding box center [695, 150] width 9 height 5
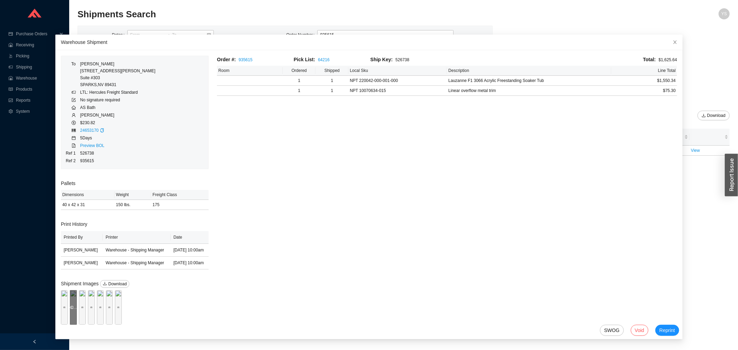
click at [77, 300] on div "Preview" at bounding box center [73, 307] width 7 height 35
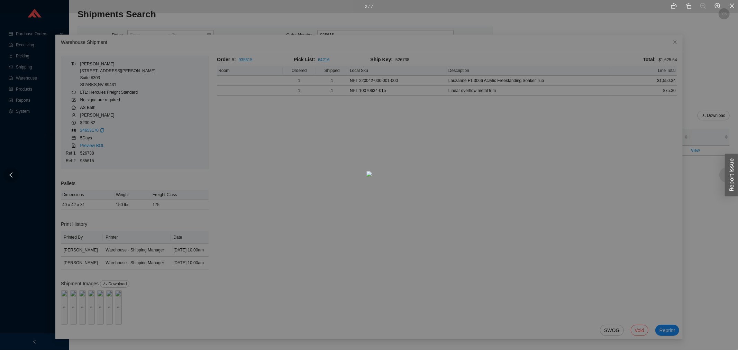
click at [723, 172] on div at bounding box center [727, 175] width 15 height 15
click at [722, 172] on div at bounding box center [727, 175] width 15 height 15
click at [224, 188] on div "4 / 7" at bounding box center [369, 175] width 738 height 350
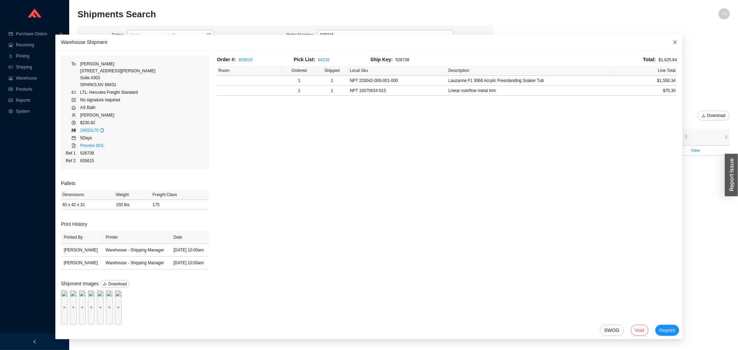
click at [668, 44] on span "Close" at bounding box center [675, 42] width 15 height 15
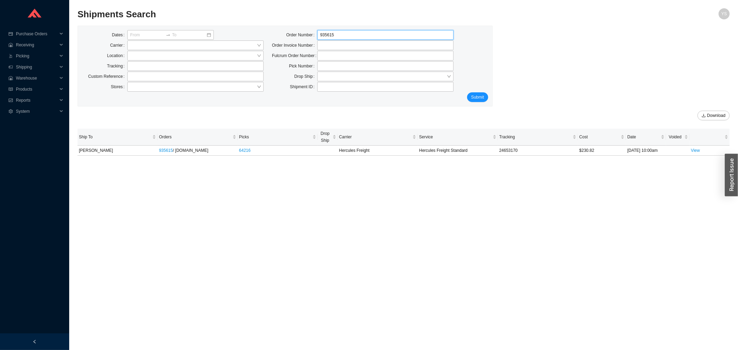
click at [346, 35] on input "935615" at bounding box center [385, 35] width 136 height 10
paste input "23073"
type input "923073"
click button "Submit" at bounding box center [477, 97] width 21 height 10
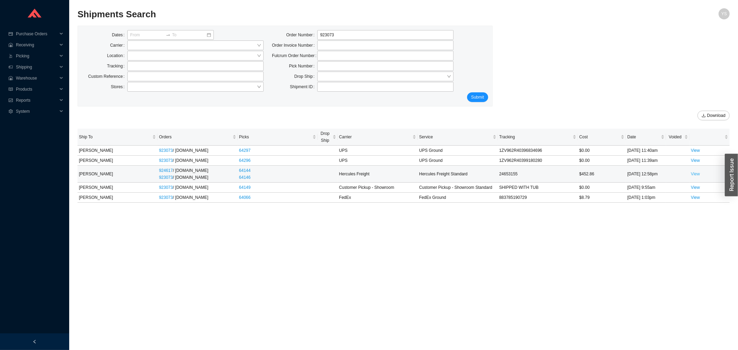
click at [693, 175] on link "View" at bounding box center [695, 174] width 9 height 5
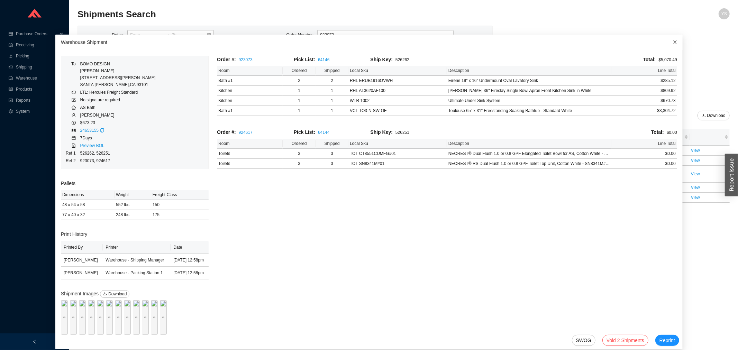
click at [668, 44] on span "Close" at bounding box center [675, 42] width 15 height 15
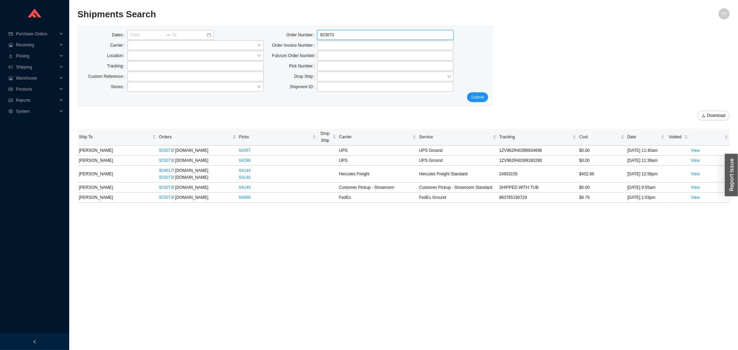
click at [380, 36] on input "923073" at bounding box center [385, 35] width 136 height 10
click at [379, 36] on input "923073" at bounding box center [385, 35] width 136 height 10
paste input "36524"
type input "936524"
click button "Submit" at bounding box center [477, 97] width 21 height 10
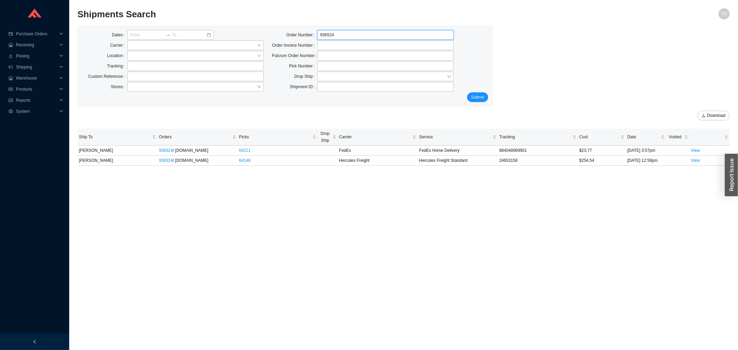
click at [330, 33] on input "936524" at bounding box center [385, 35] width 136 height 10
paste input "9310011"
click at [330, 33] on input "9365931001124" at bounding box center [385, 35] width 136 height 10
paste input "10011"
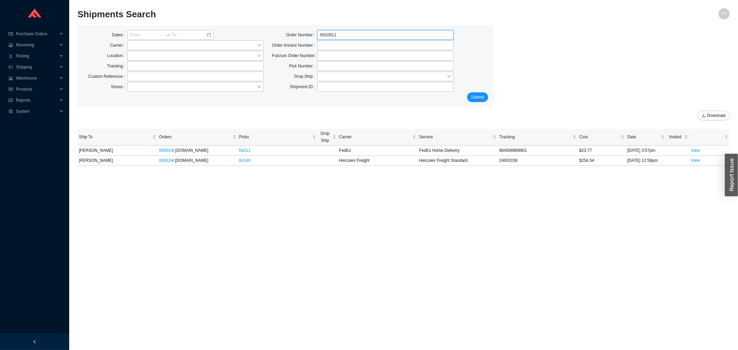
type input "931001"
click button "Submit" at bounding box center [477, 97] width 21 height 10
click at [321, 30] on input "931001" at bounding box center [385, 35] width 136 height 10
click at [321, 32] on input "931001" at bounding box center [385, 35] width 136 height 10
paste input "6918"
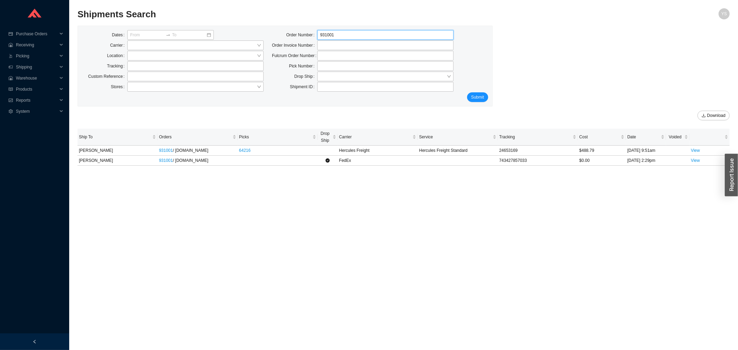
type input "936918"
click button "Submit" at bounding box center [477, 97] width 21 height 10
click at [335, 39] on input "936918" at bounding box center [385, 35] width 136 height 10
click at [334, 39] on input "936918" at bounding box center [385, 35] width 136 height 10
paste input "337"
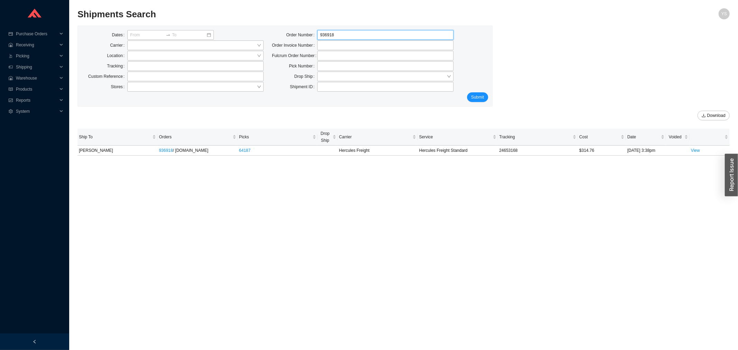
type input "93337"
click button "Submit" at bounding box center [477, 97] width 21 height 10
click at [347, 33] on input "93337" at bounding box center [385, 35] width 136 height 10
type input "933374"
click button "Submit" at bounding box center [477, 97] width 21 height 10
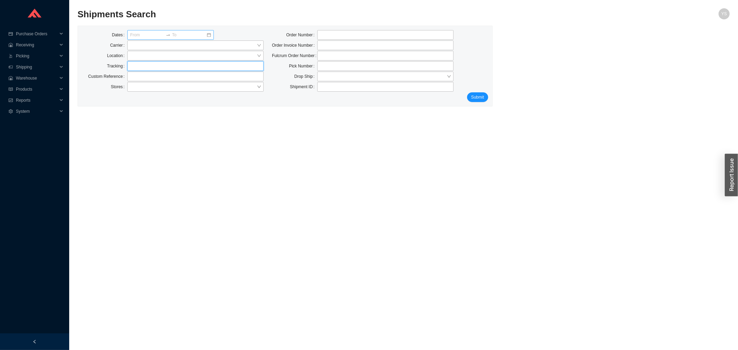
click at [153, 66] on input "text" at bounding box center [195, 66] width 136 height 10
paste input "77114558350"
type input "77114558350"
click button "Submit" at bounding box center [477, 97] width 21 height 10
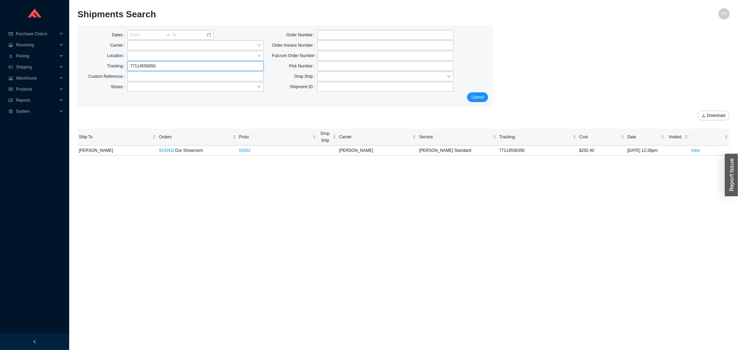
click at [151, 63] on input "77114558350" at bounding box center [195, 66] width 136 height 10
paste input "2208"
type input "77114220850"
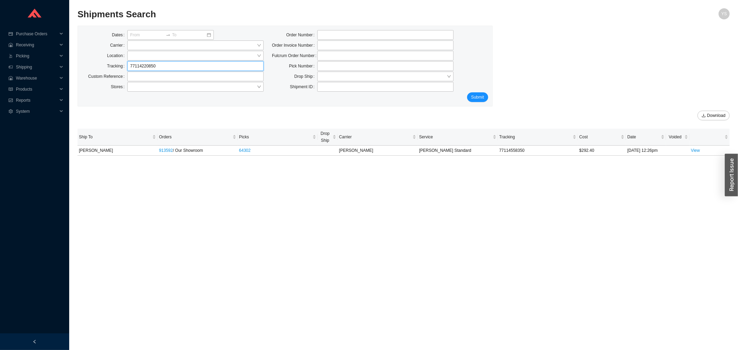
click button "Submit" at bounding box center [477, 97] width 21 height 10
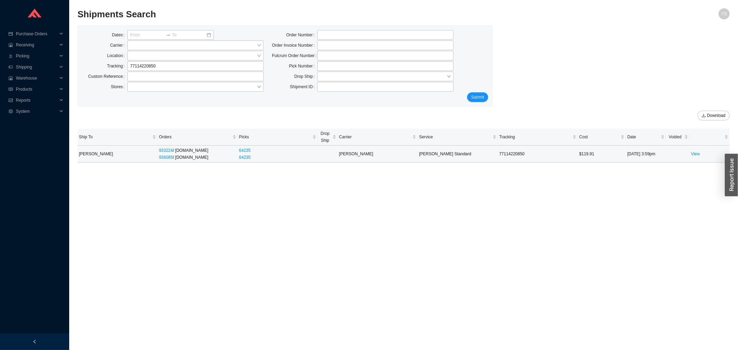
click at [713, 152] on td "View" at bounding box center [710, 154] width 40 height 17
drag, startPoint x: 704, startPoint y: 154, endPoint x: 700, endPoint y: 154, distance: 4.5
click at [704, 154] on td "View" at bounding box center [710, 154] width 40 height 17
click at [698, 154] on link "View" at bounding box center [695, 154] width 9 height 5
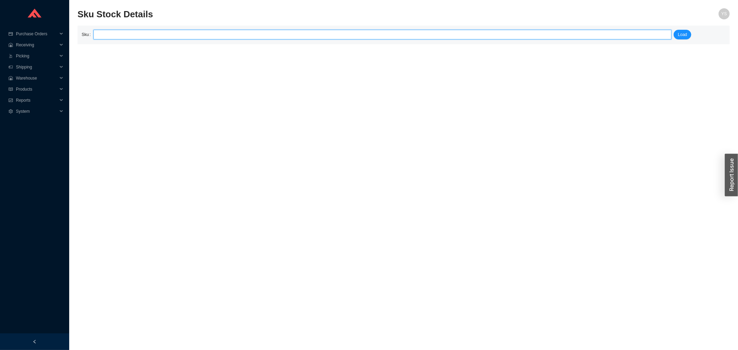
click at [192, 34] on input "search" at bounding box center [382, 34] width 573 height 9
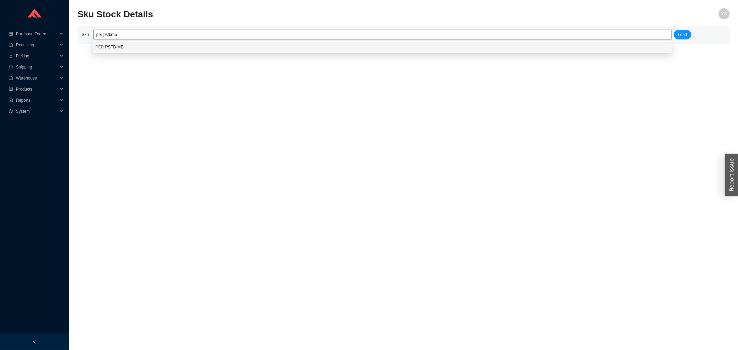
type input "PER PSTB-MB"
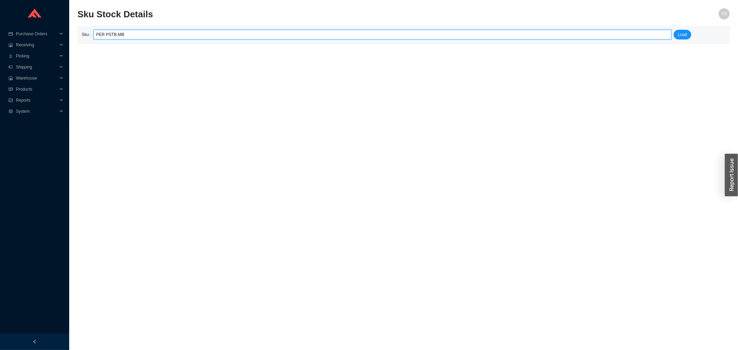
click button "Load" at bounding box center [683, 35] width 18 height 10
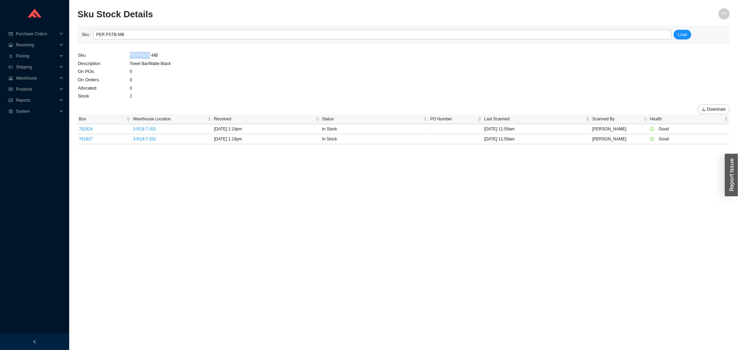
drag, startPoint x: 146, startPoint y: 55, endPoint x: 114, endPoint y: 56, distance: 32.2
click at [114, 56] on tr "Sku PER PSTB-MB" at bounding box center [125, 55] width 94 height 8
copy tr "PER PSTB"
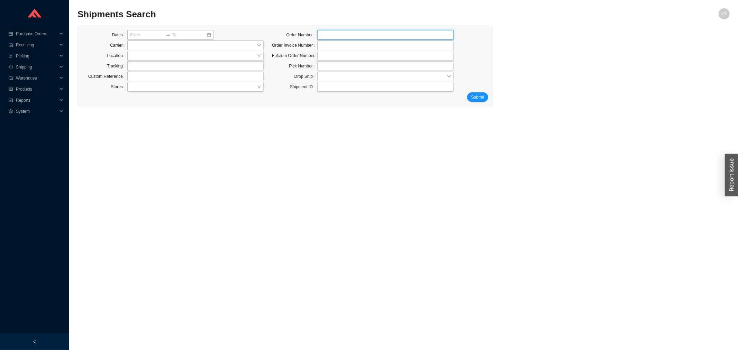
click at [332, 37] on input "tel" at bounding box center [385, 35] width 136 height 10
paste input "923599"
type input "923599"
drag, startPoint x: 464, startPoint y: 98, endPoint x: 474, endPoint y: 99, distance: 9.7
click at [467, 98] on div "Submit" at bounding box center [285, 97] width 406 height 10
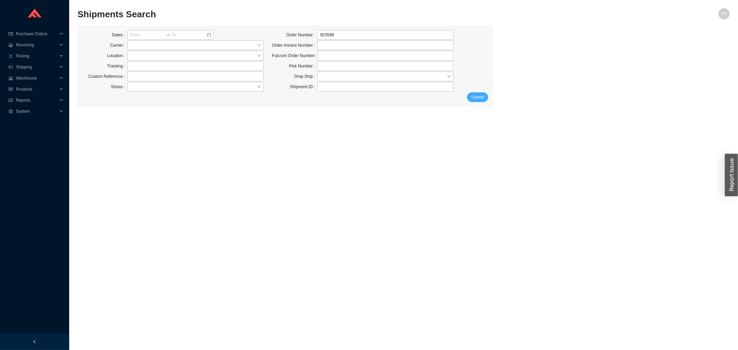
click at [474, 98] on span "Submit" at bounding box center [478, 97] width 13 height 7
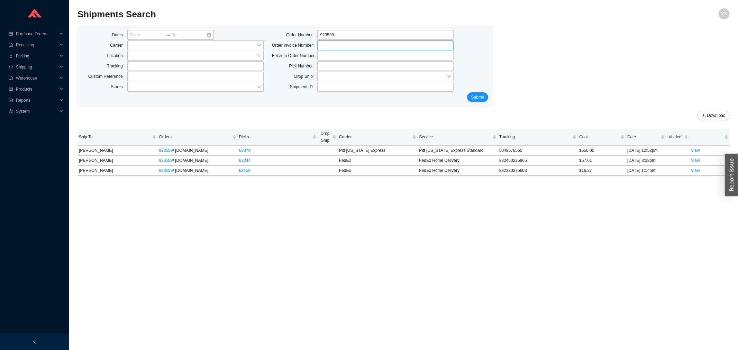
click at [333, 44] on input "tel" at bounding box center [385, 46] width 136 height 10
click at [333, 42] on input "tel" at bounding box center [385, 46] width 136 height 10
click at [334, 35] on input "923599" at bounding box center [385, 35] width 136 height 10
paste input "7676"
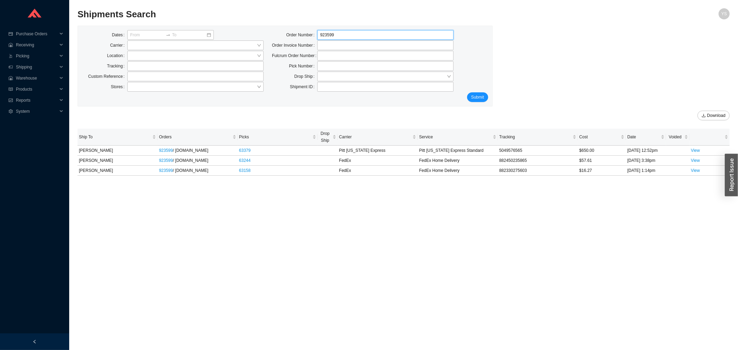
type input "767699"
click button "Submit" at bounding box center [477, 97] width 21 height 10
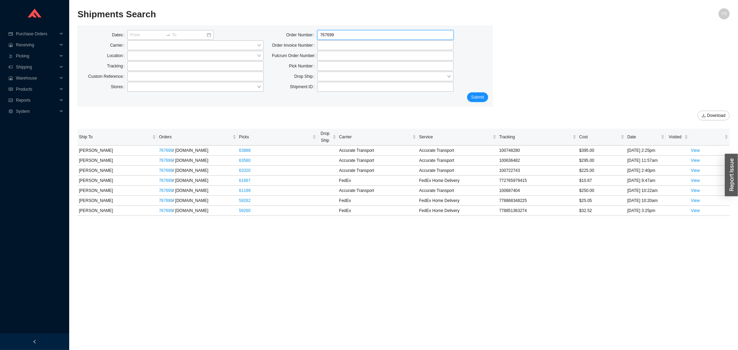
click at [325, 34] on input "767699" at bounding box center [385, 35] width 136 height 10
paste input "7114662840"
type input "77114662840"
click at [203, 61] on div "Dates Carrier Location Tracking Custom Reference Stores" at bounding box center [173, 61] width 190 height 62
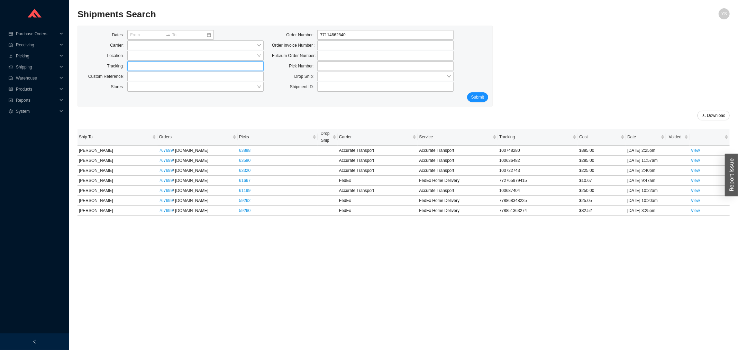
click at [195, 63] on input "text" at bounding box center [195, 66] width 136 height 10
paste input "77114662840"
type input "77114662840"
drag, startPoint x: 348, startPoint y: 32, endPoint x: 291, endPoint y: 35, distance: 56.9
click at [292, 35] on div "Order Number 77114662840" at bounding box center [363, 35] width 182 height 10
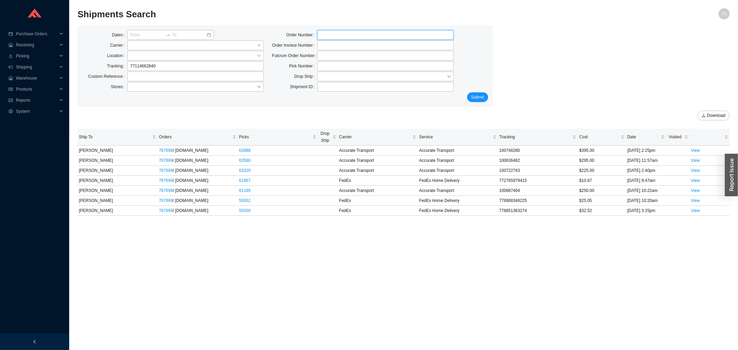
click button "Submit" at bounding box center [477, 97] width 21 height 10
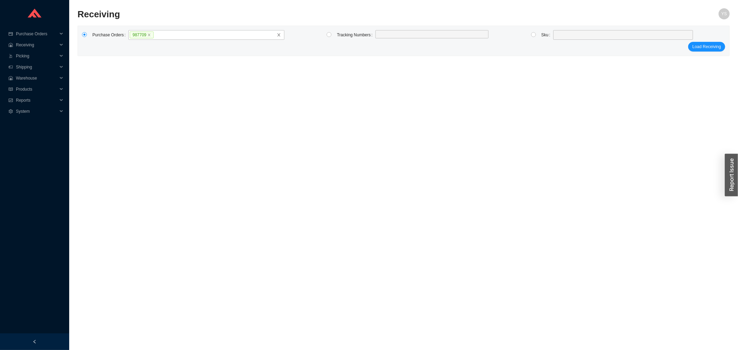
click button "Load Receiving" at bounding box center [707, 47] width 37 height 10
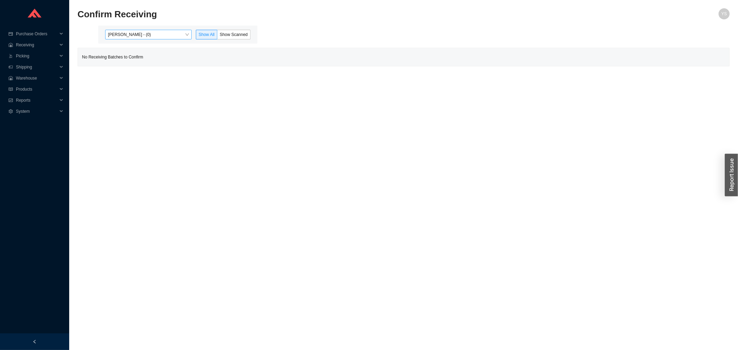
click at [147, 35] on span "[PERSON_NAME] - (0)" at bounding box center [148, 34] width 81 height 9
click at [146, 55] on div "[PERSON_NAME] - (75)" at bounding box center [149, 57] width 81 height 6
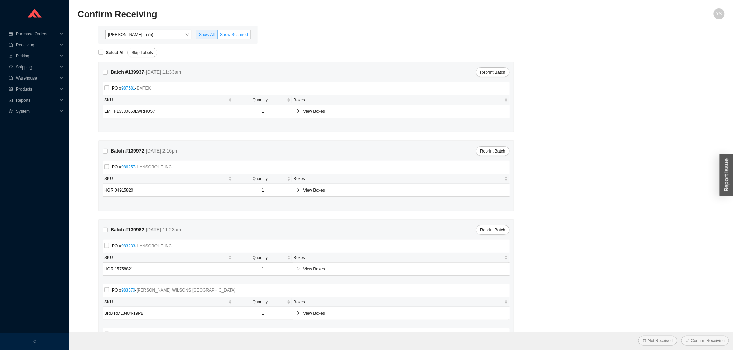
click at [220, 34] on span "Show Scanned" at bounding box center [234, 34] width 28 height 5
click at [217, 36] on input "Show Scanned" at bounding box center [217, 36] width 0 height 0
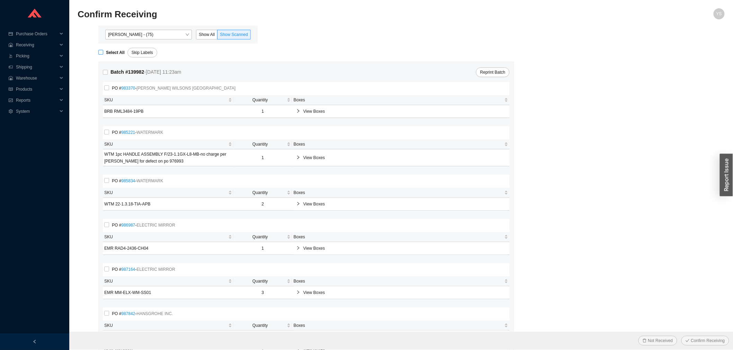
click at [111, 51] on strong "Select All" at bounding box center [115, 52] width 19 height 5
click at [103, 51] on input "Select All" at bounding box center [100, 52] width 5 height 5
checkbox input "true"
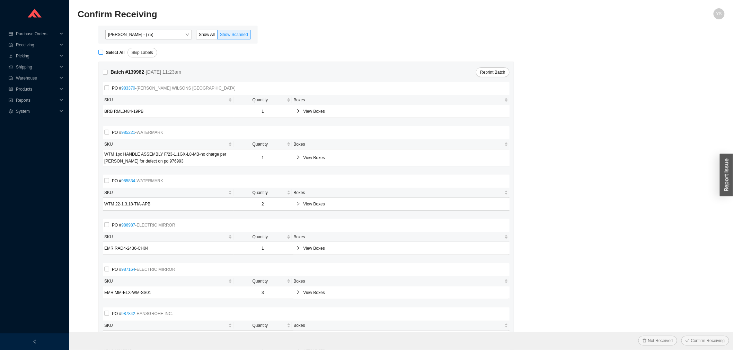
checkbox input "true"
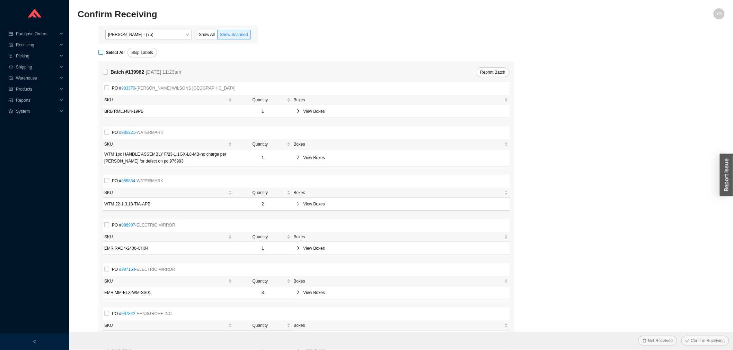
checkbox input "true"
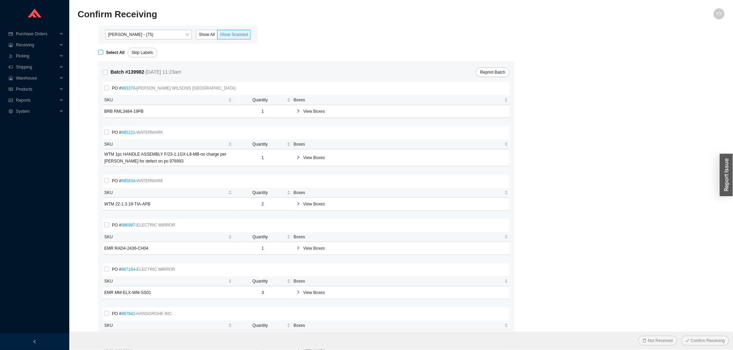
checkbox input "true"
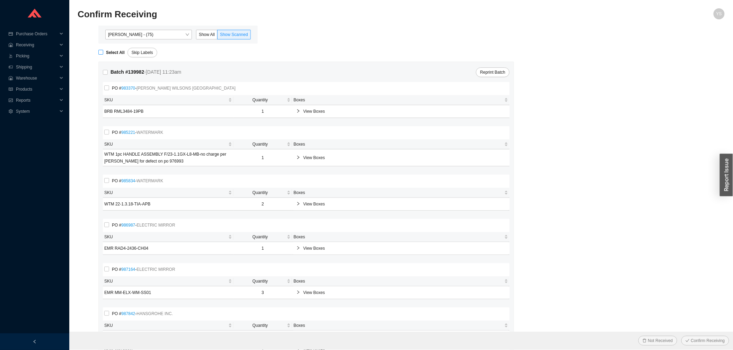
checkbox input "true"
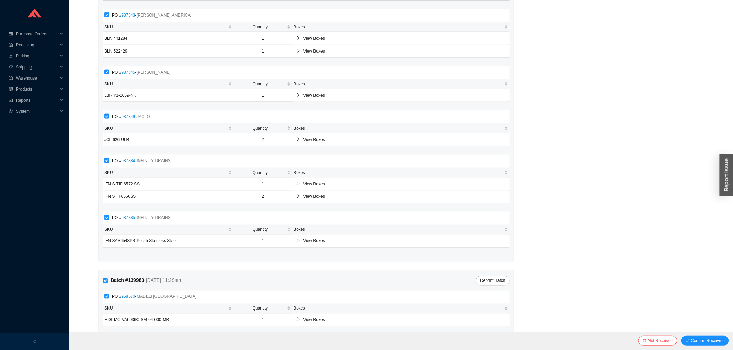
scroll to position [538, 0]
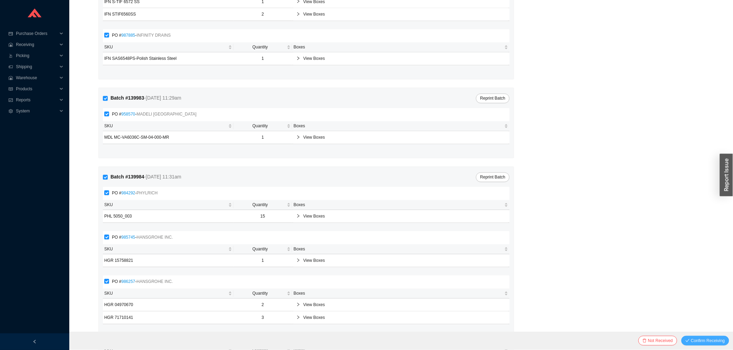
click at [687, 343] on span "check" at bounding box center [687, 341] width 4 height 5
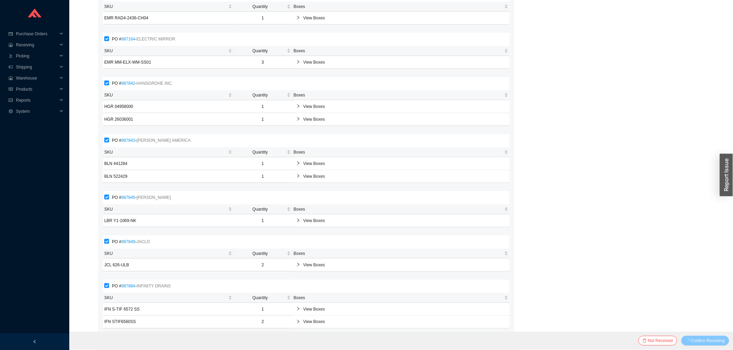
scroll to position [0, 0]
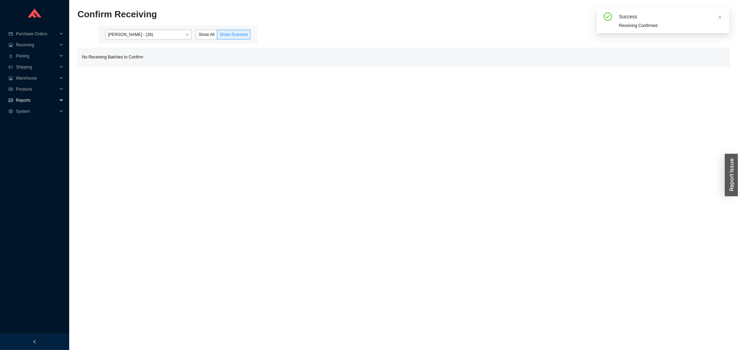
click at [25, 97] on span "Reports" at bounding box center [37, 100] width 42 height 11
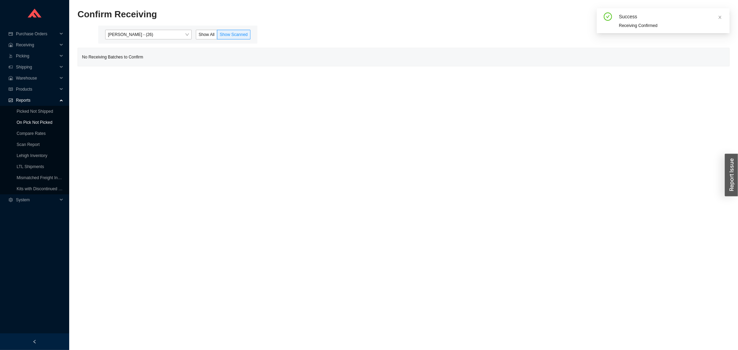
click at [29, 125] on link "On Pick Not Picked" at bounding box center [35, 122] width 36 height 5
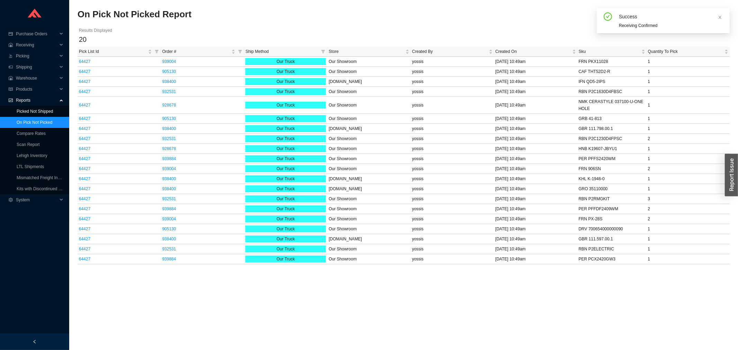
click at [51, 113] on link "Picked Not Shipped" at bounding box center [35, 111] width 36 height 5
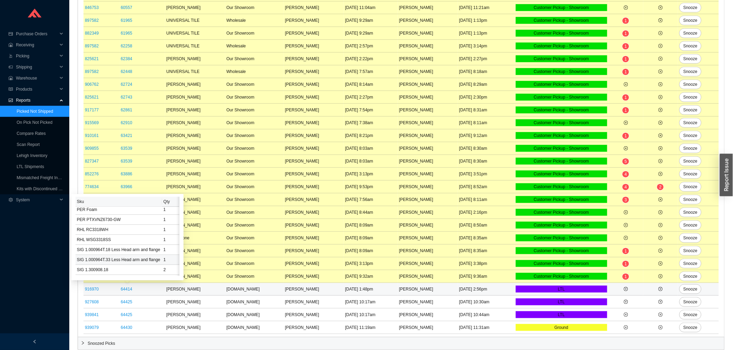
scroll to position [228, 0]
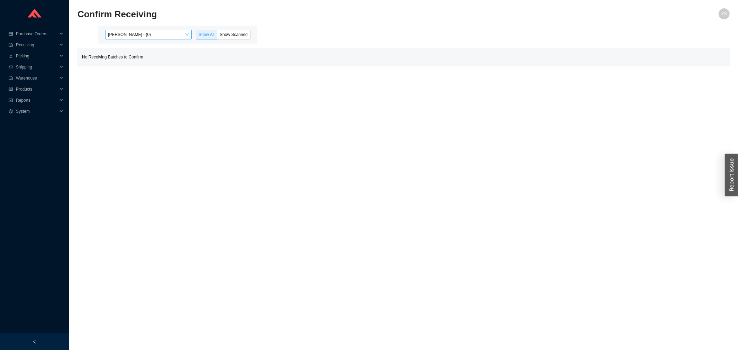
drag, startPoint x: 162, startPoint y: 27, endPoint x: 161, endPoint y: 32, distance: 4.6
click at [162, 28] on div "Yossi Siff - (0) Show All Show Scanned" at bounding box center [177, 35] width 159 height 18
click at [151, 36] on span "Yossi Siff - (0)" at bounding box center [148, 34] width 81 height 9
click at [143, 62] on div "[PERSON_NAME] - (0)" at bounding box center [149, 67] width 87 height 10
click at [167, 54] on div "Angel Negron - (26)" at bounding box center [149, 57] width 81 height 6
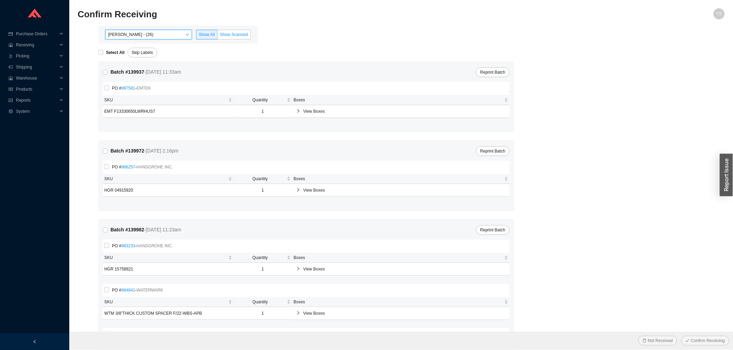
click at [243, 30] on label "Show Scanned" at bounding box center [233, 35] width 33 height 10
click at [217, 36] on input "Show Scanned" at bounding box center [217, 36] width 0 height 0
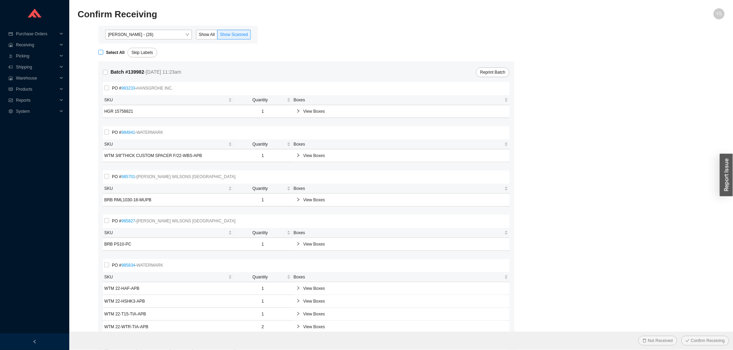
click at [104, 54] on span "Select All" at bounding box center [115, 52] width 24 height 7
click at [103, 54] on input "Select All" at bounding box center [100, 52] width 5 height 5
checkbox input "true"
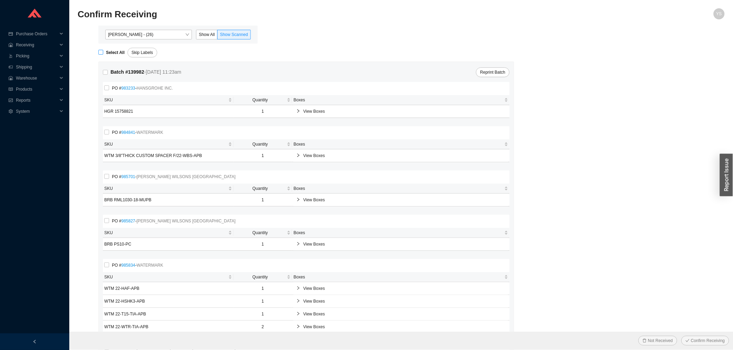
checkbox input "true"
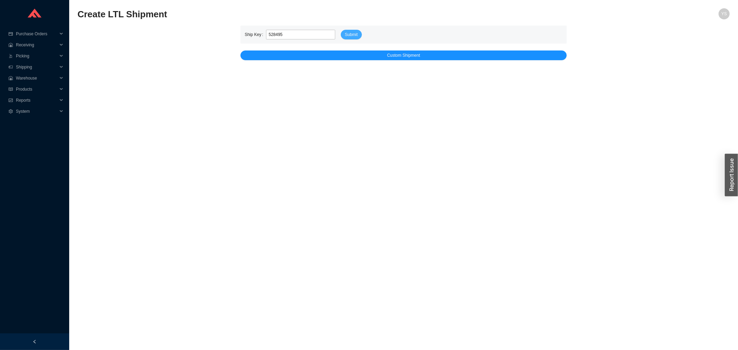
type input "528495"
click at [350, 32] on span "Submit" at bounding box center [351, 34] width 13 height 7
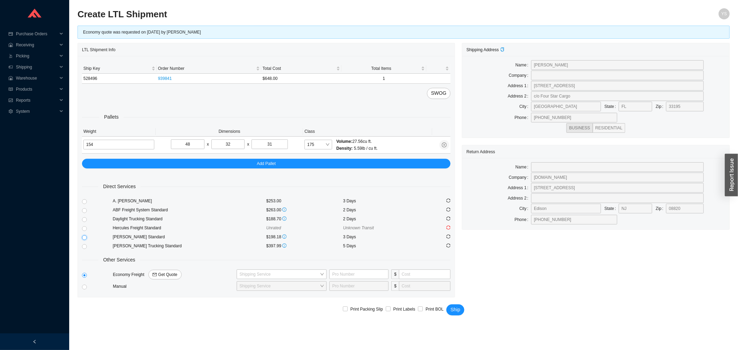
click at [82, 236] on input "radio" at bounding box center [84, 237] width 5 height 5
radio input "true"
checkbox input "true"
click at [389, 309] on input "Print Labels" at bounding box center [388, 309] width 5 height 5
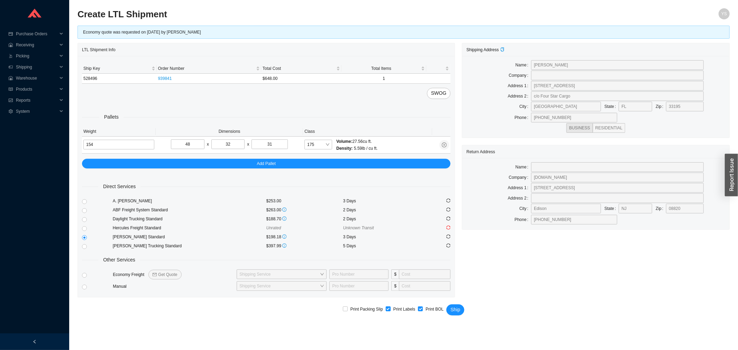
checkbox input "false"
click at [456, 306] on span "Ship" at bounding box center [456, 310] width 10 height 8
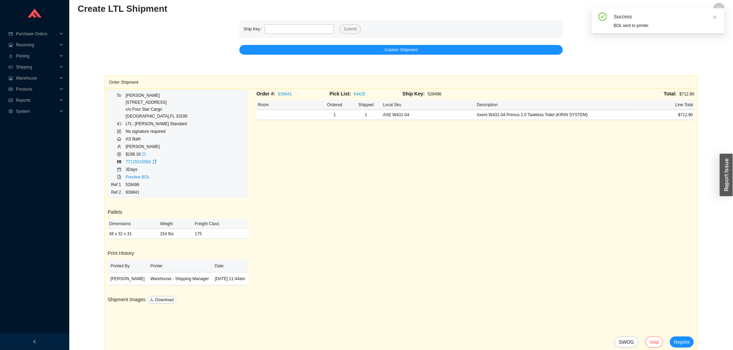
scroll to position [7, 0]
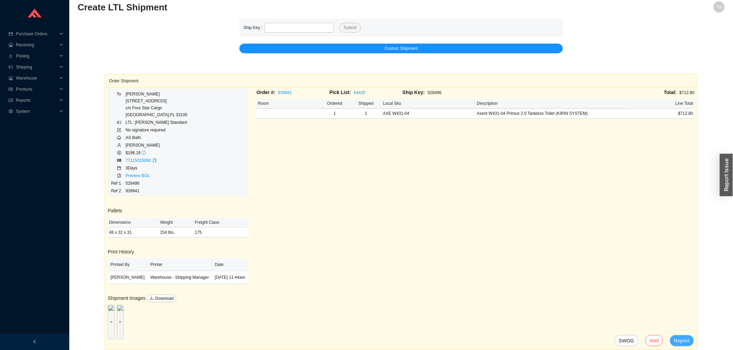
click at [681, 340] on span "Reprint" at bounding box center [682, 341] width 16 height 8
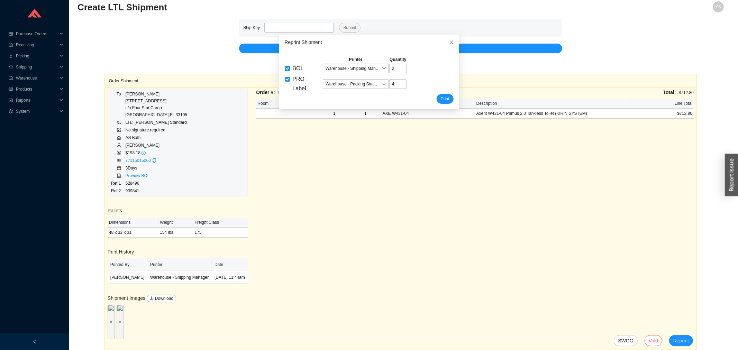
click at [293, 67] on span "BOL" at bounding box center [298, 68] width 11 height 6
click at [290, 67] on input "BOL" at bounding box center [287, 68] width 5 height 5
checkbox input "false"
click at [334, 82] on span "Warehouse - Packing Station 1" at bounding box center [356, 84] width 60 height 9
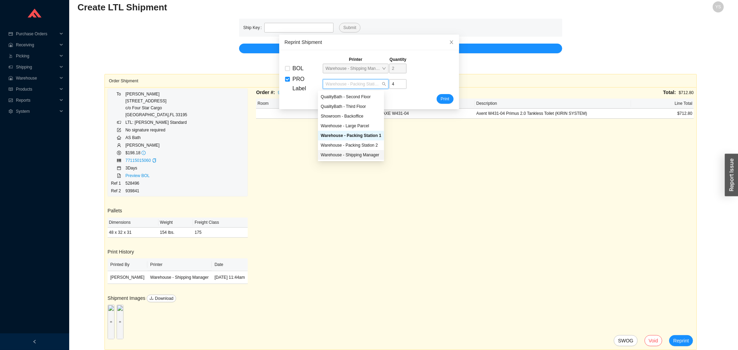
click at [361, 153] on div "Warehouse - Shipping Manager" at bounding box center [351, 155] width 61 height 6
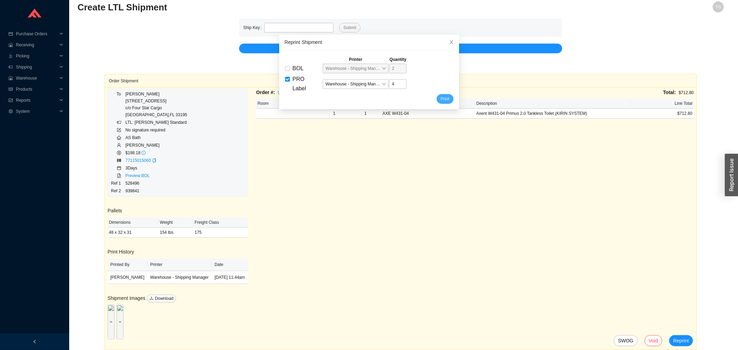
click at [441, 98] on span "Print" at bounding box center [445, 99] width 9 height 7
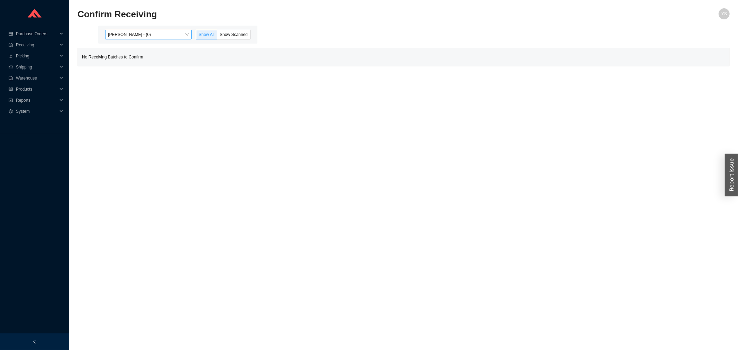
click at [133, 34] on span "Yossi Siff - (0)" at bounding box center [148, 34] width 81 height 9
click at [129, 56] on div "Angel Negron - (4)" at bounding box center [149, 57] width 81 height 6
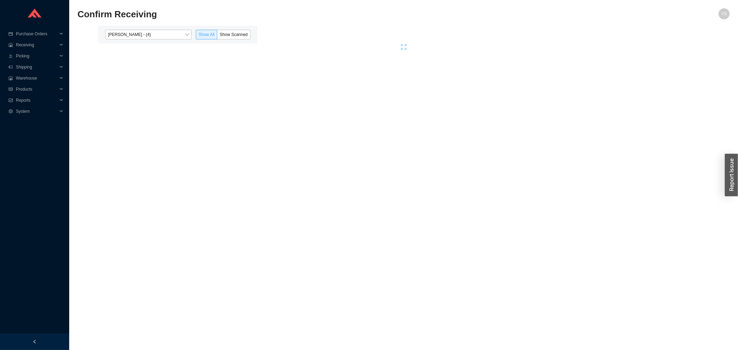
click at [217, 34] on span at bounding box center [206, 34] width 21 height 9
click at [196, 36] on input "Show All" at bounding box center [196, 36] width 0 height 0
click at [223, 34] on span "Show Scanned" at bounding box center [234, 34] width 28 height 5
click at [217, 36] on input "Show Scanned" at bounding box center [217, 36] width 0 height 0
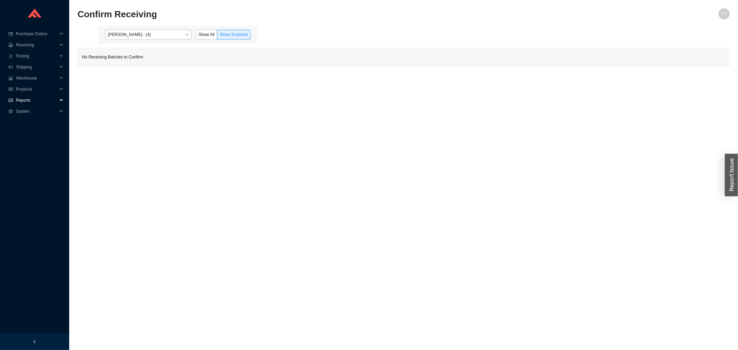
click at [30, 101] on span "Reports" at bounding box center [37, 100] width 42 height 11
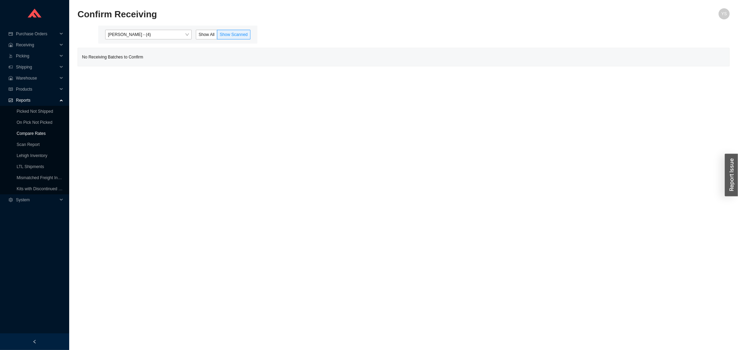
click at [17, 131] on link "Compare Rates" at bounding box center [31, 133] width 29 height 5
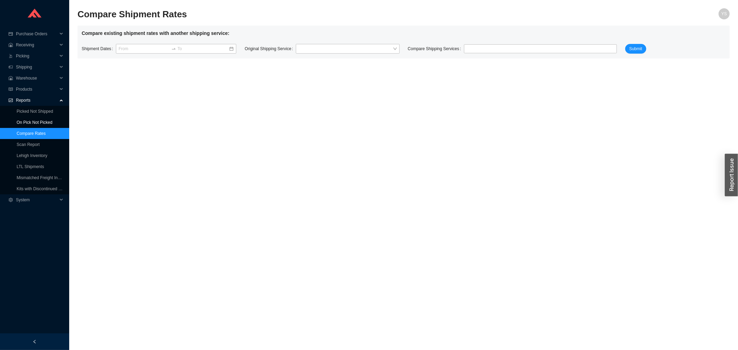
click at [17, 122] on link "On Pick Not Picked" at bounding box center [35, 122] width 36 height 5
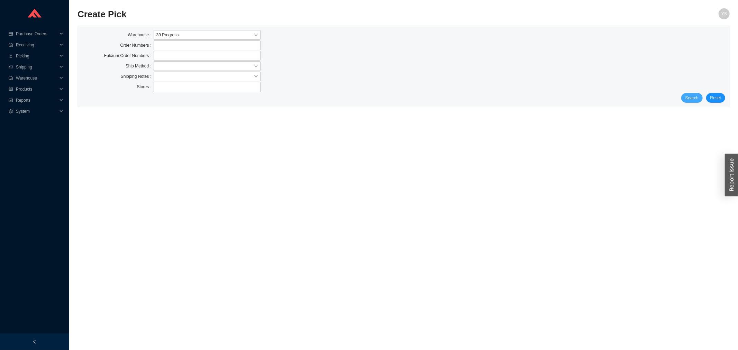
click at [690, 102] on button "Search" at bounding box center [692, 98] width 21 height 10
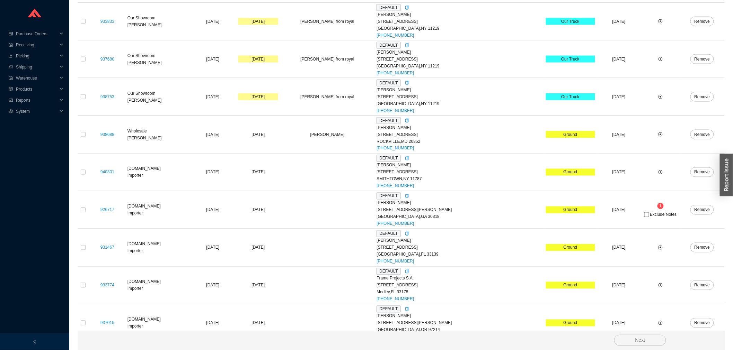
scroll to position [249, 0]
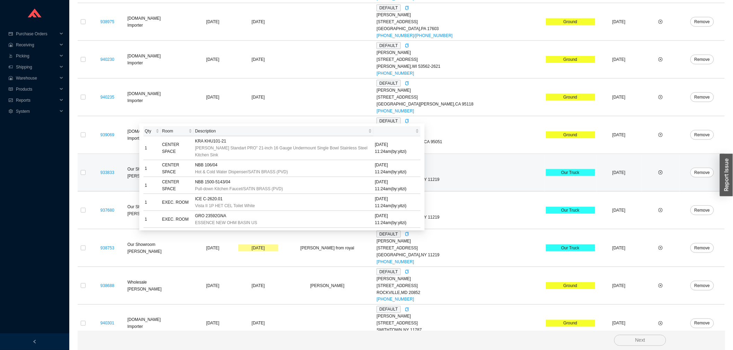
click at [95, 171] on div "933833" at bounding box center [107, 172] width 35 height 7
drag, startPoint x: 90, startPoint y: 171, endPoint x: 87, endPoint y: 172, distance: 3.9
click at [89, 172] on td "933833" at bounding box center [107, 173] width 37 height 38
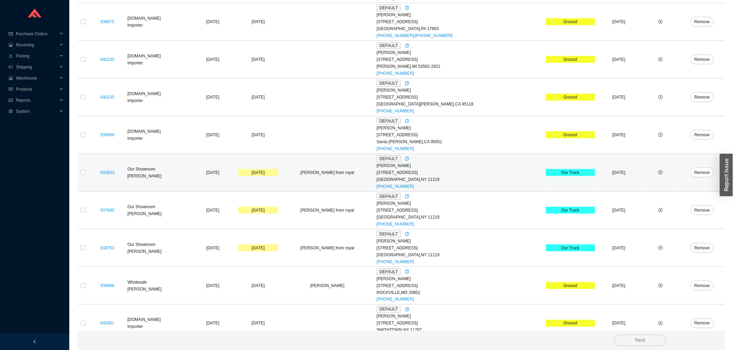
click at [86, 172] on td at bounding box center [83, 173] width 11 height 38
click at [82, 174] on input "checkbox" at bounding box center [83, 172] width 5 height 5
checkbox input "true"
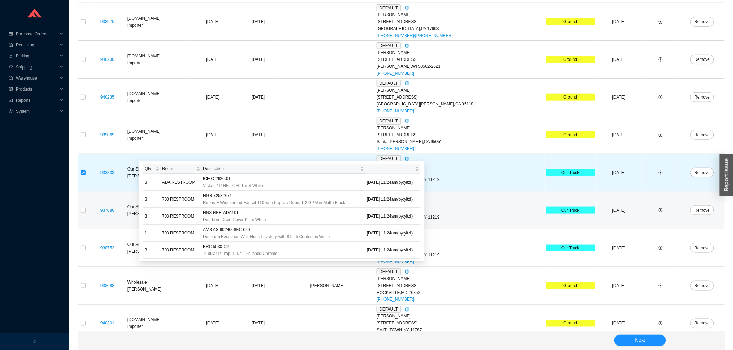
click at [89, 209] on td "937680" at bounding box center [107, 211] width 37 height 38
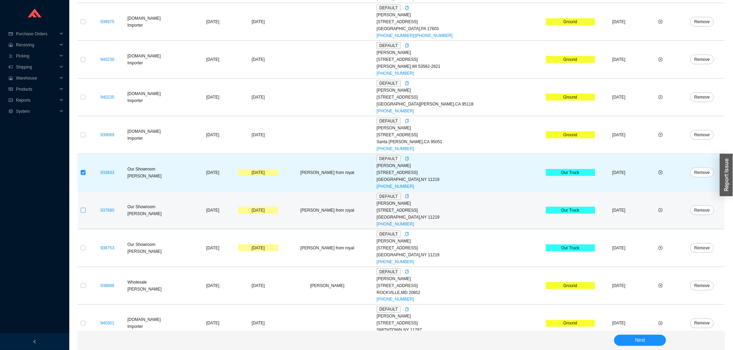
drag, startPoint x: 82, startPoint y: 212, endPoint x: 92, endPoint y: 210, distance: 9.7
click at [83, 212] on input "checkbox" at bounding box center [83, 210] width 5 height 5
checkbox input "true"
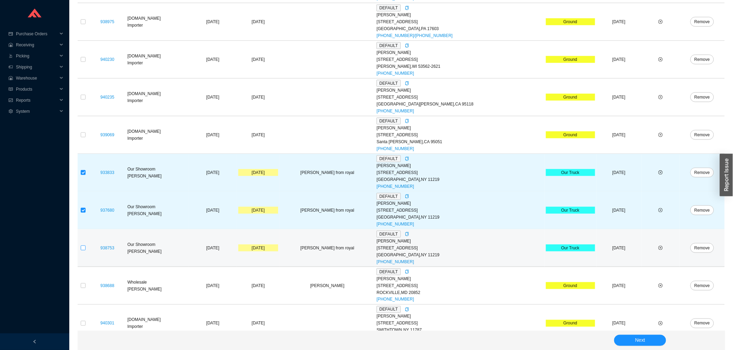
click at [85, 249] on input "checkbox" at bounding box center [83, 248] width 5 height 5
checkbox input "true"
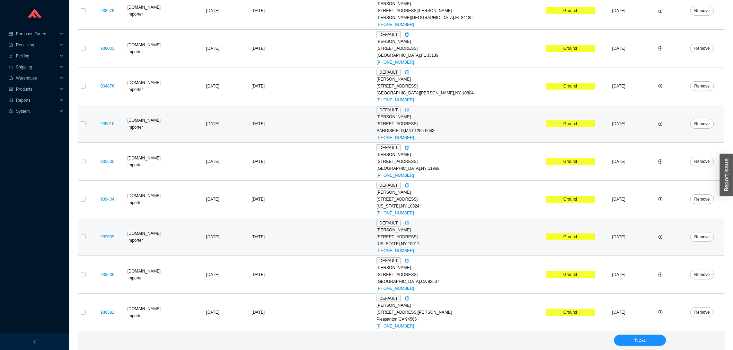
scroll to position [1018, 0]
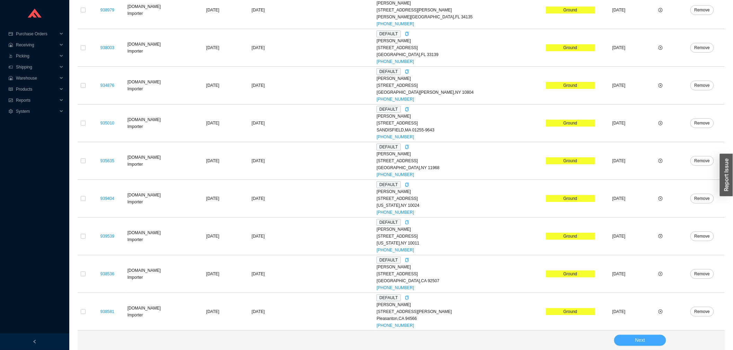
click at [625, 340] on button "Next" at bounding box center [640, 340] width 52 height 11
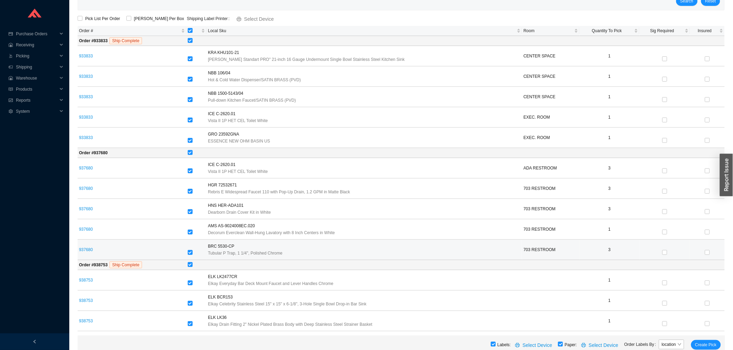
scroll to position [98, 0]
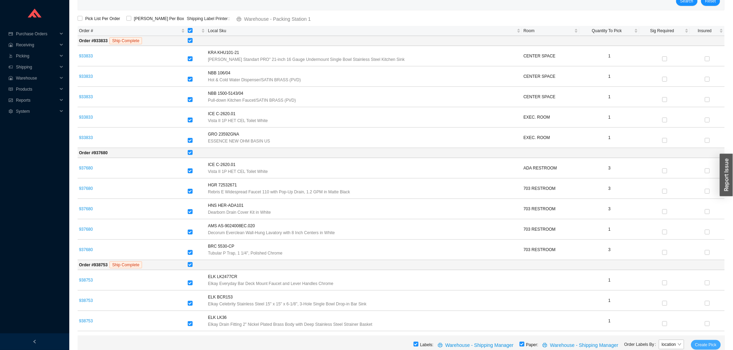
click at [713, 343] on span "Create Pick" at bounding box center [705, 345] width 21 height 7
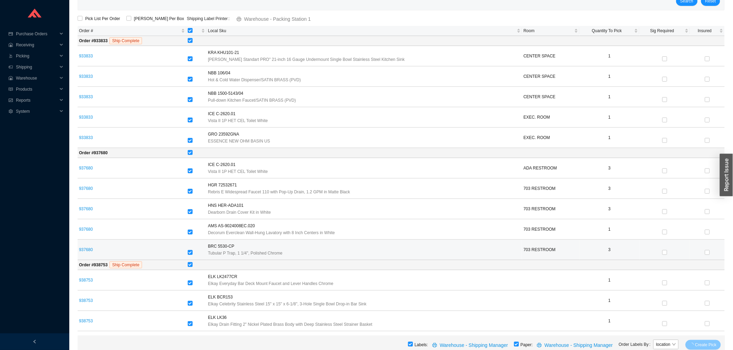
scroll to position [0, 0]
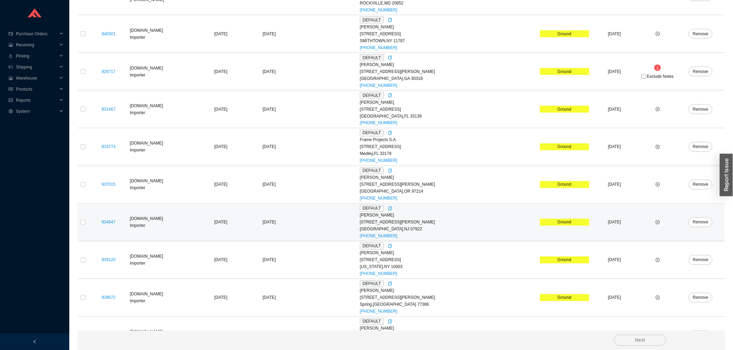
scroll to position [327, 0]
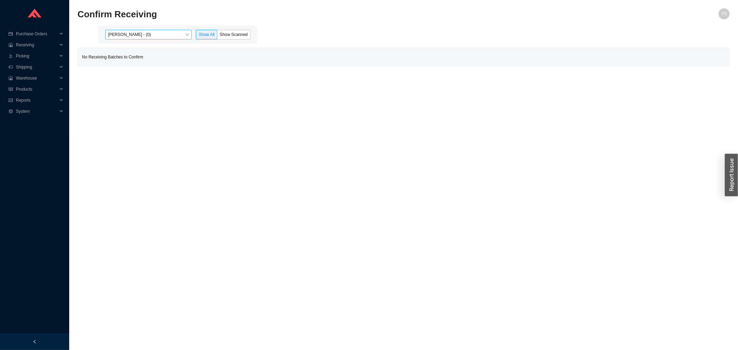
click at [145, 33] on span "Yossi Siff - (0)" at bounding box center [148, 34] width 81 height 9
click at [145, 59] on div "Angel Negron - (4)" at bounding box center [149, 57] width 81 height 6
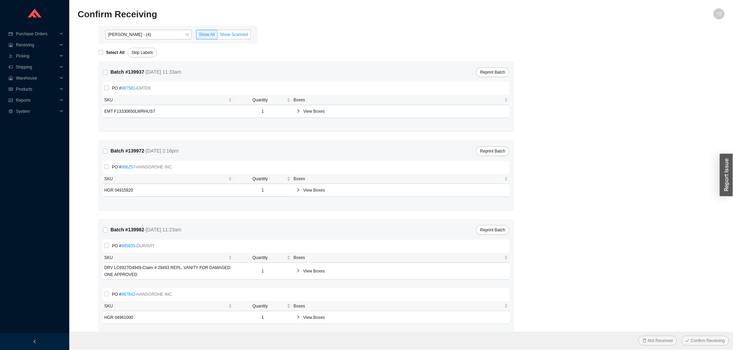
click at [245, 30] on label "Show Scanned" at bounding box center [233, 35] width 33 height 10
click at [217, 36] on input "Show Scanned" at bounding box center [217, 36] width 0 height 0
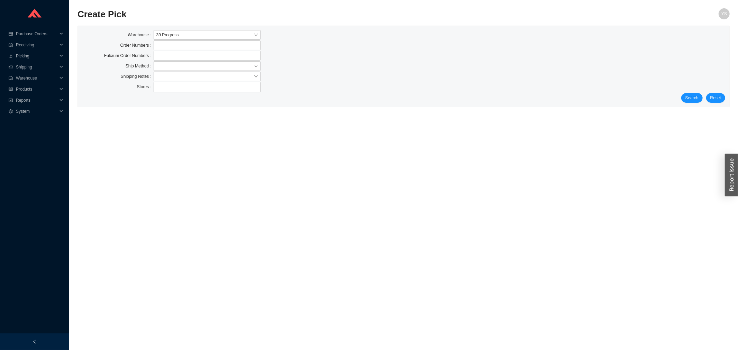
click at [711, 106] on div "Warehouse 39 Progress Order Numbers Fulcrum Order Numbers Ship Method Shipping …" at bounding box center [404, 66] width 652 height 81
click at [699, 102] on button "Search" at bounding box center [692, 98] width 21 height 10
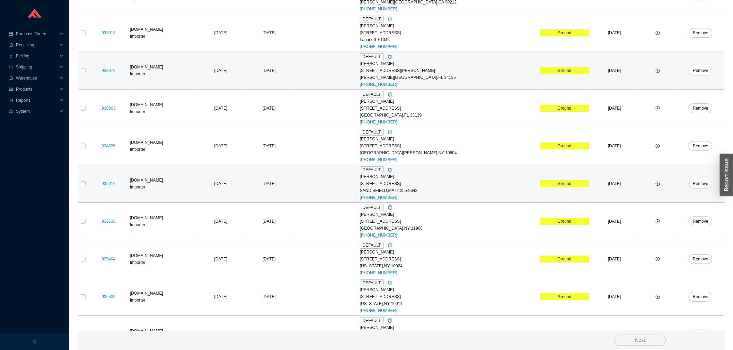
scroll to position [905, 0]
